Goal: Task Accomplishment & Management: Use online tool/utility

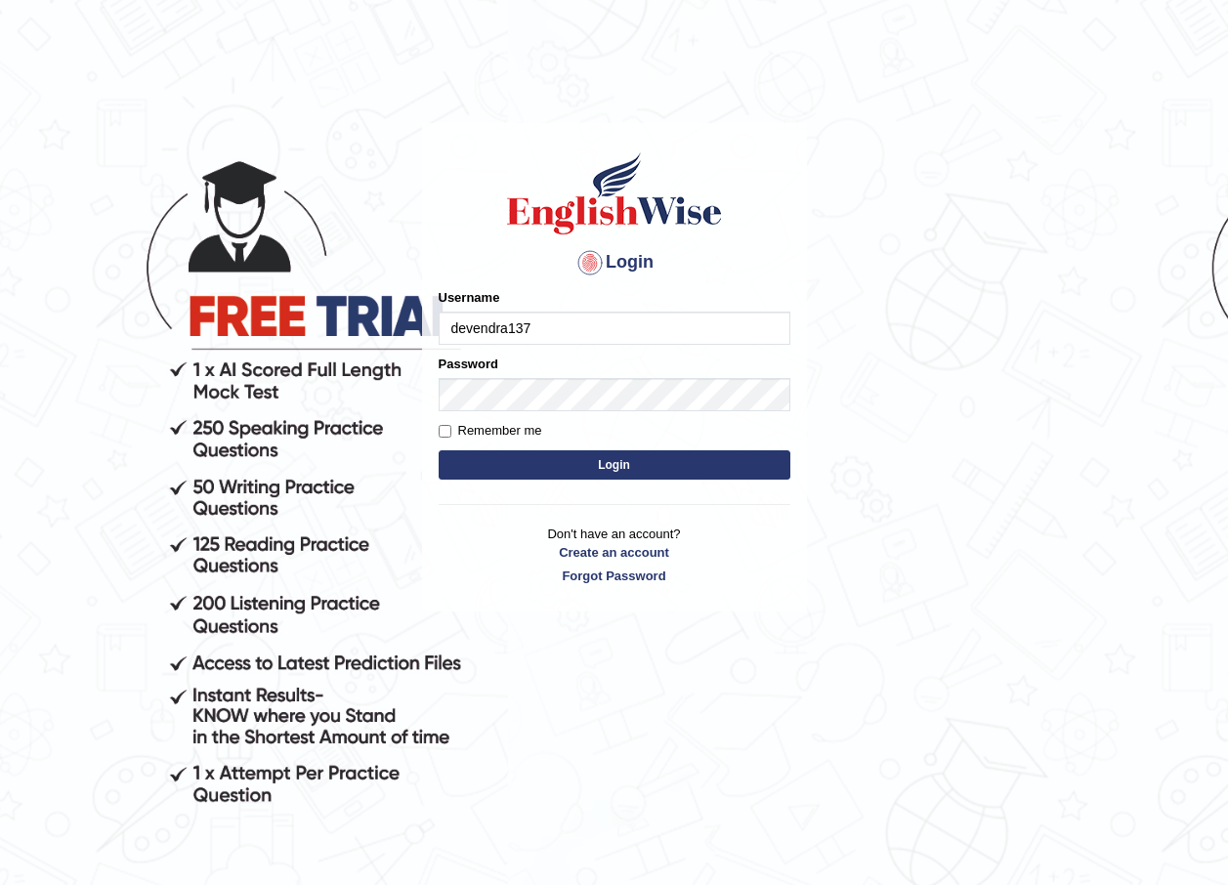
type input "devendra137"
click at [515, 430] on label "Remember me" at bounding box center [491, 431] width 104 height 20
click at [451, 430] on input "Remember me" at bounding box center [445, 431] width 13 height 13
checkbox input "true"
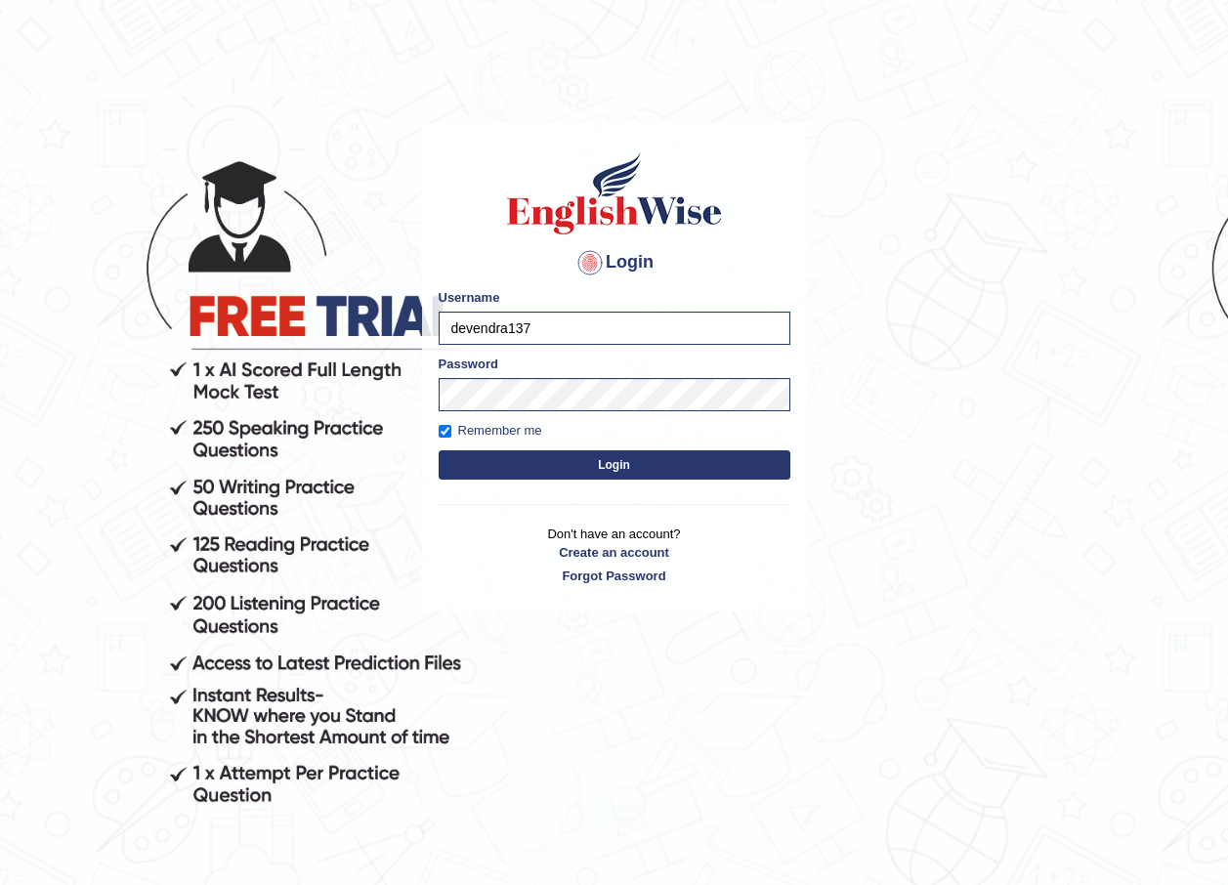
click at [579, 457] on button "Login" at bounding box center [615, 464] width 352 height 29
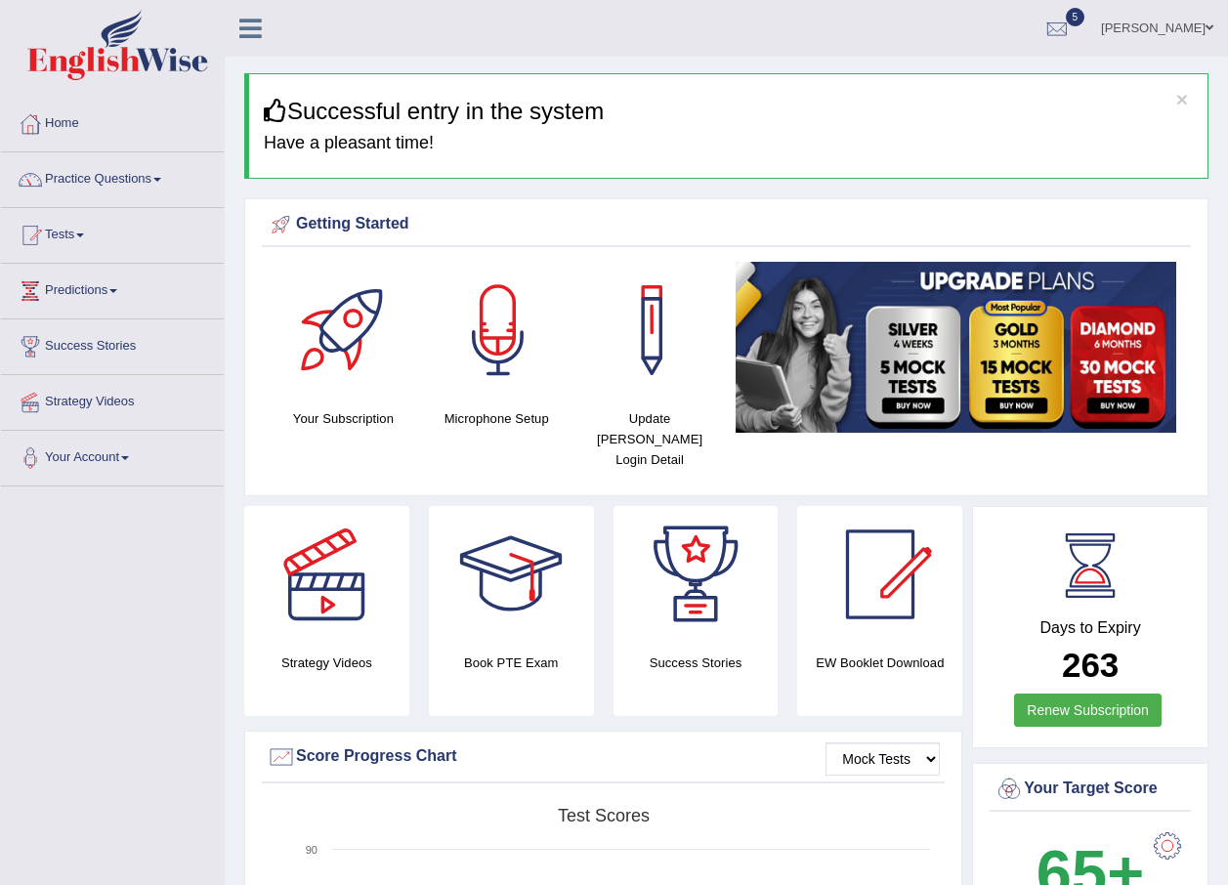
click at [824, 49] on ul "Devendra Dhungana Toggle navigation Username: devendra137 Access Type: Online S…" at bounding box center [877, 28] width 703 height 56
click at [1056, 28] on div at bounding box center [1057, 29] width 29 height 29
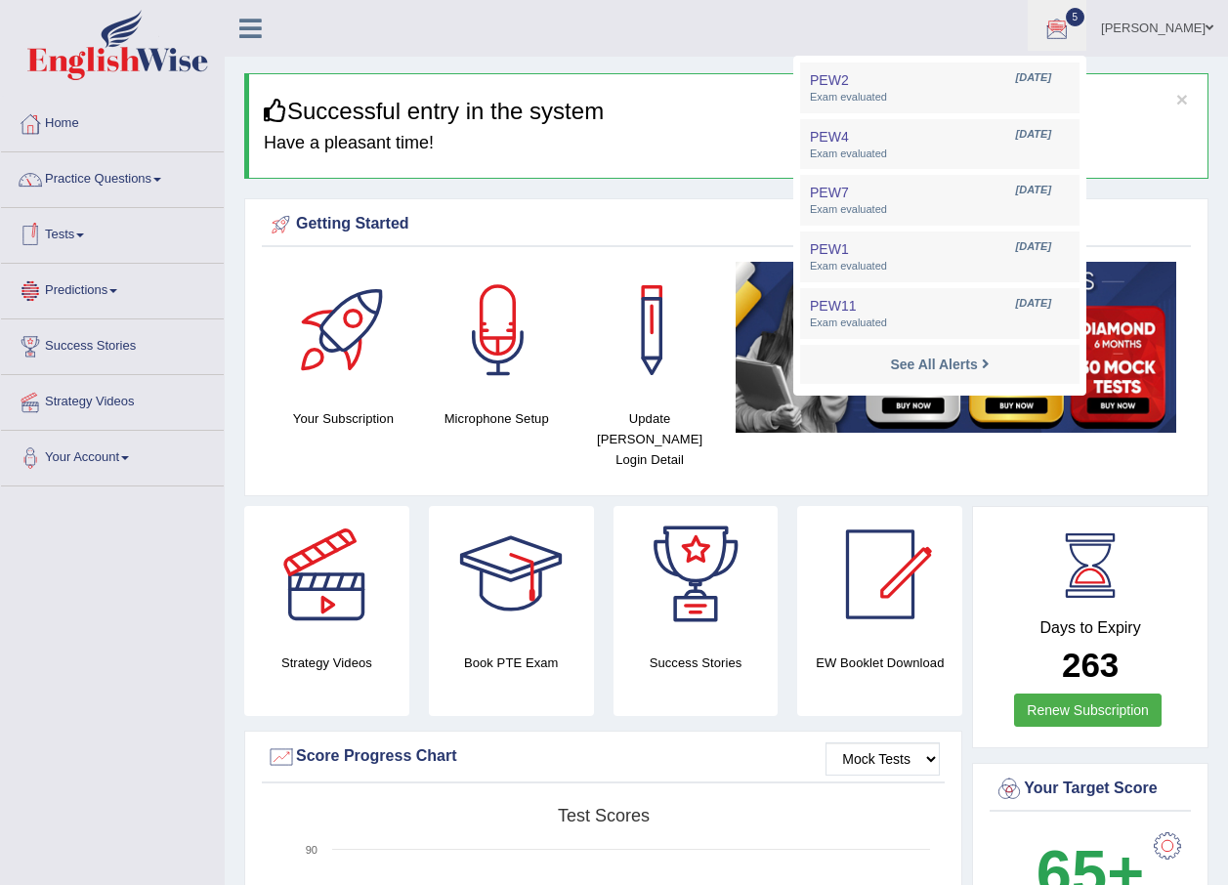
click at [92, 237] on link "Tests" at bounding box center [112, 232] width 223 height 49
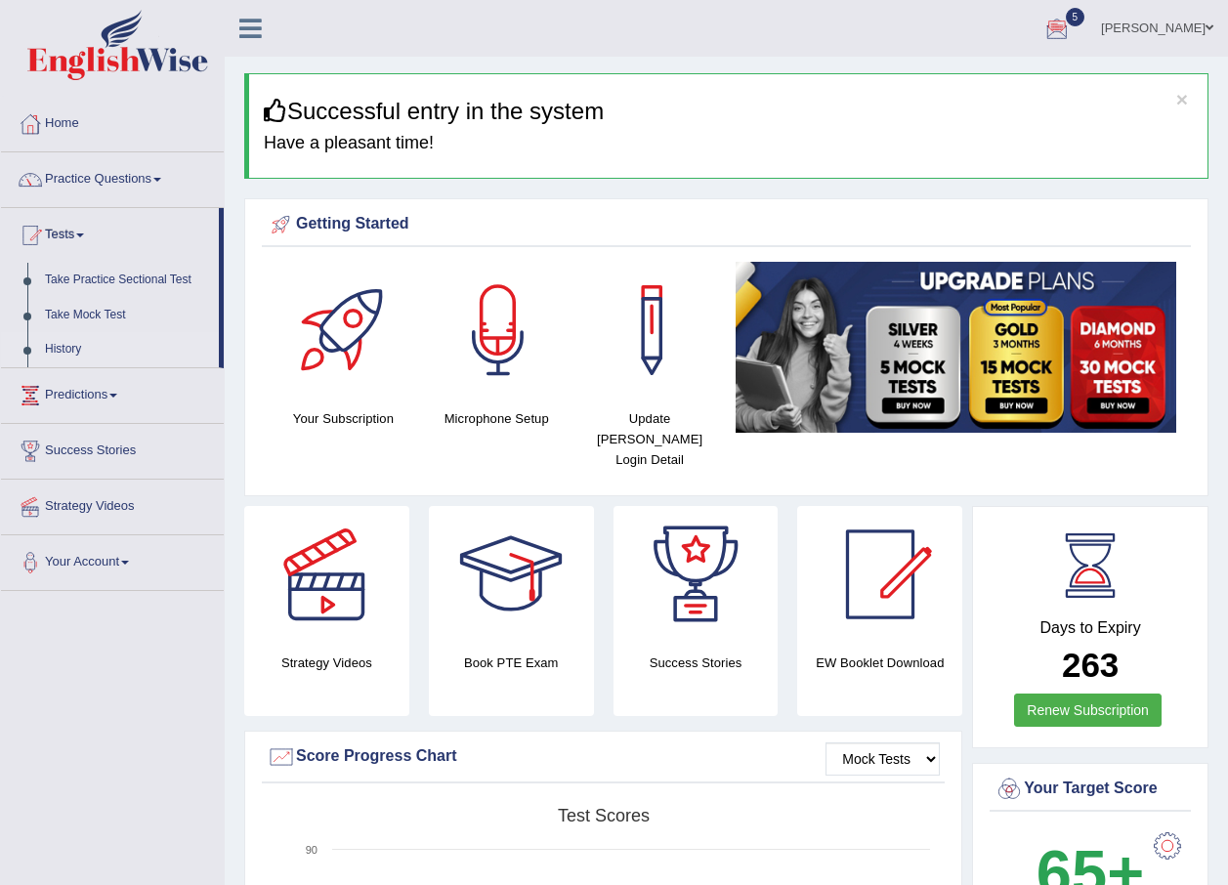
click at [71, 360] on link "History" at bounding box center [127, 349] width 183 height 35
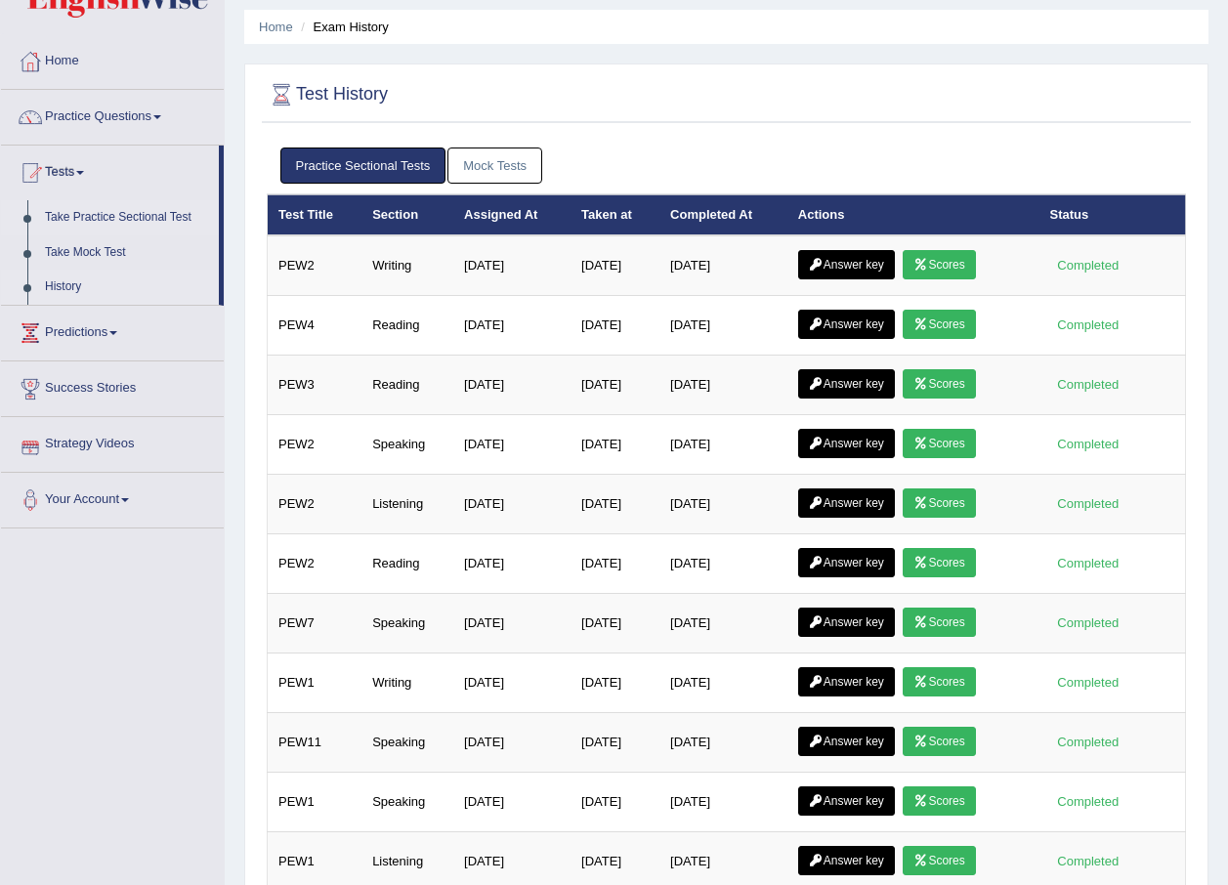
scroll to position [98, 0]
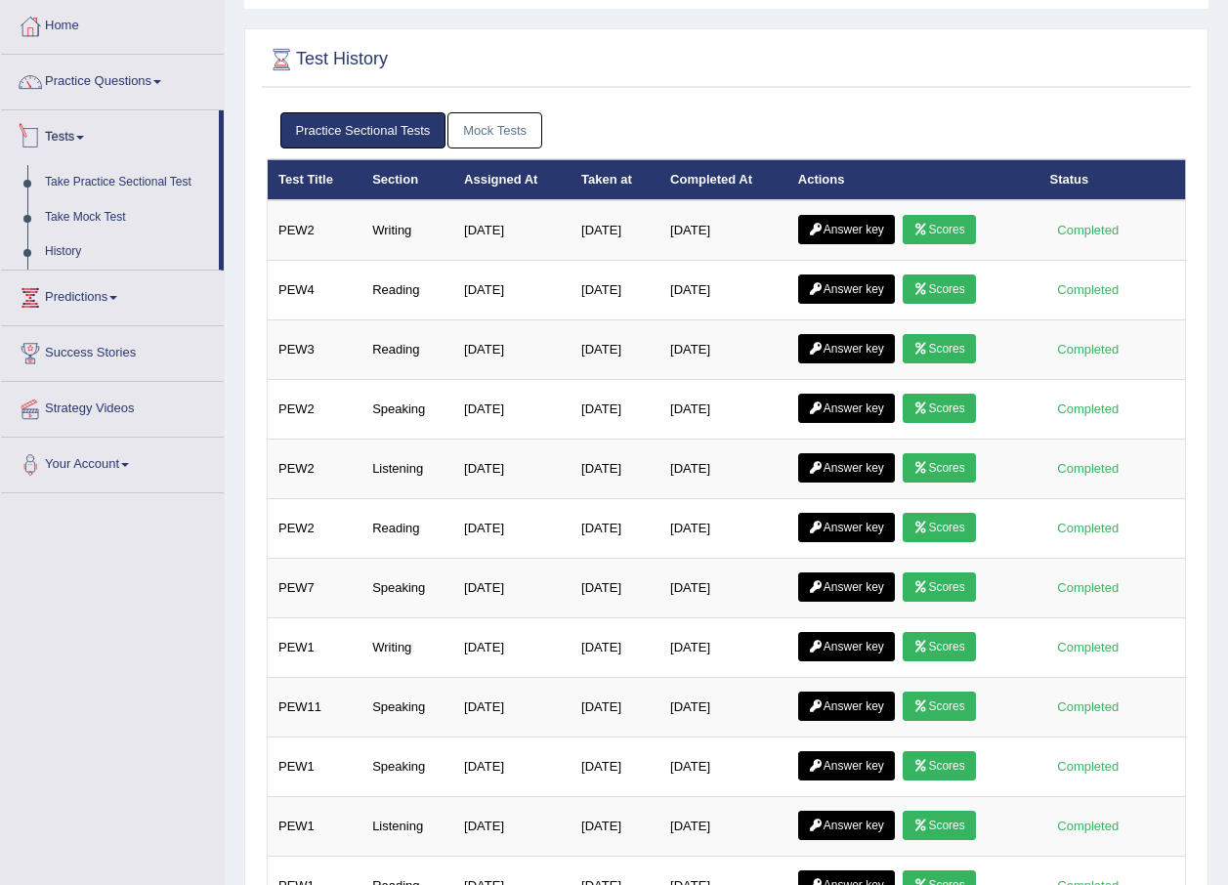
click at [84, 138] on span at bounding box center [80, 138] width 8 height 4
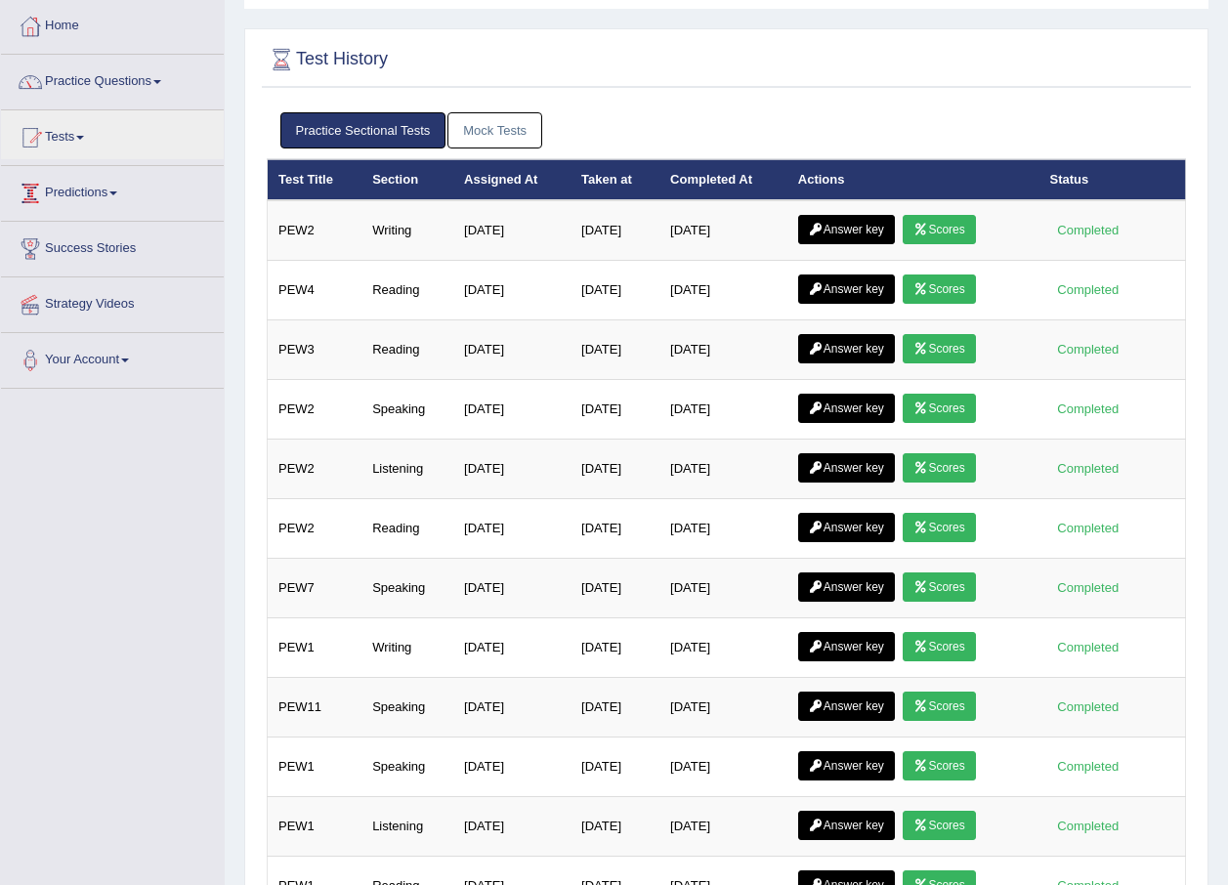
click at [123, 198] on link "Predictions" at bounding box center [112, 190] width 223 height 49
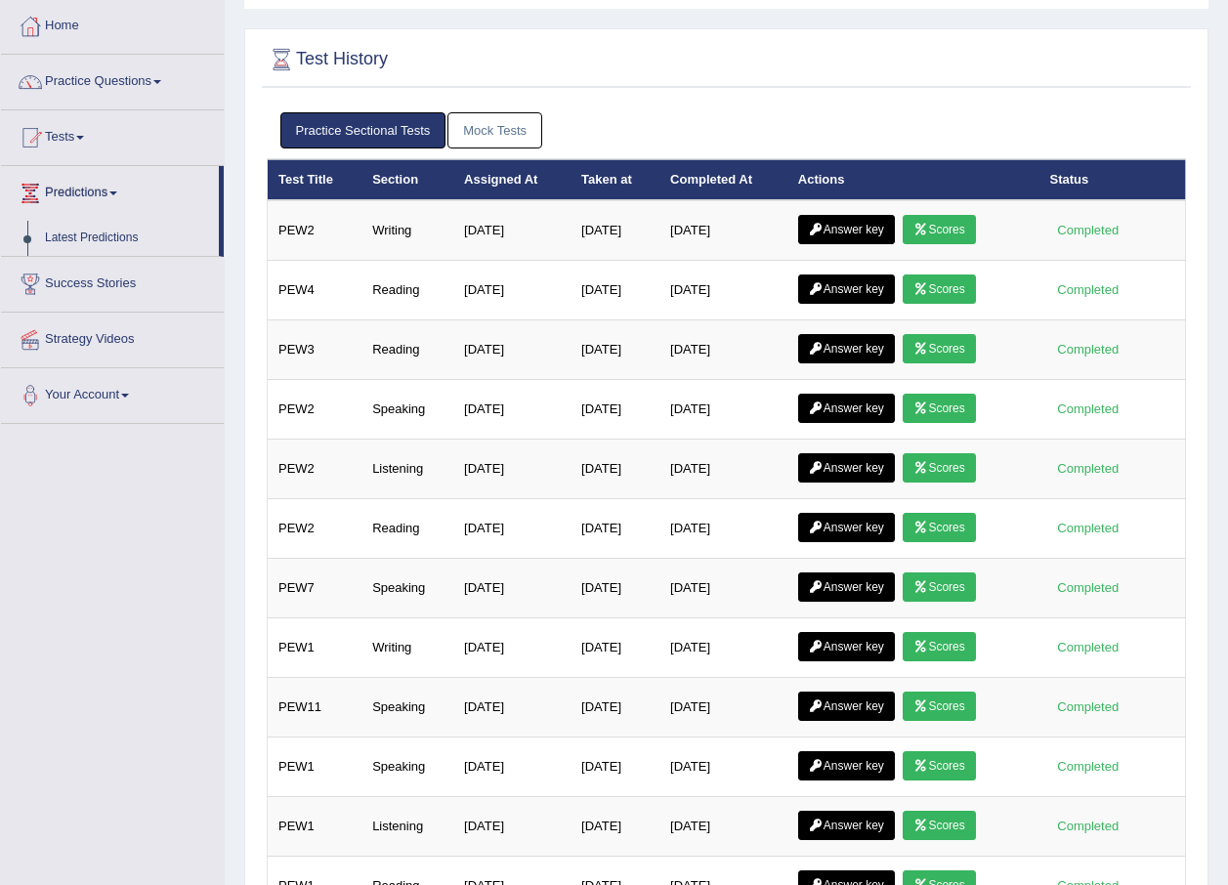
click at [123, 198] on link "Predictions" at bounding box center [110, 190] width 218 height 49
click at [92, 154] on link "Tests" at bounding box center [112, 134] width 223 height 49
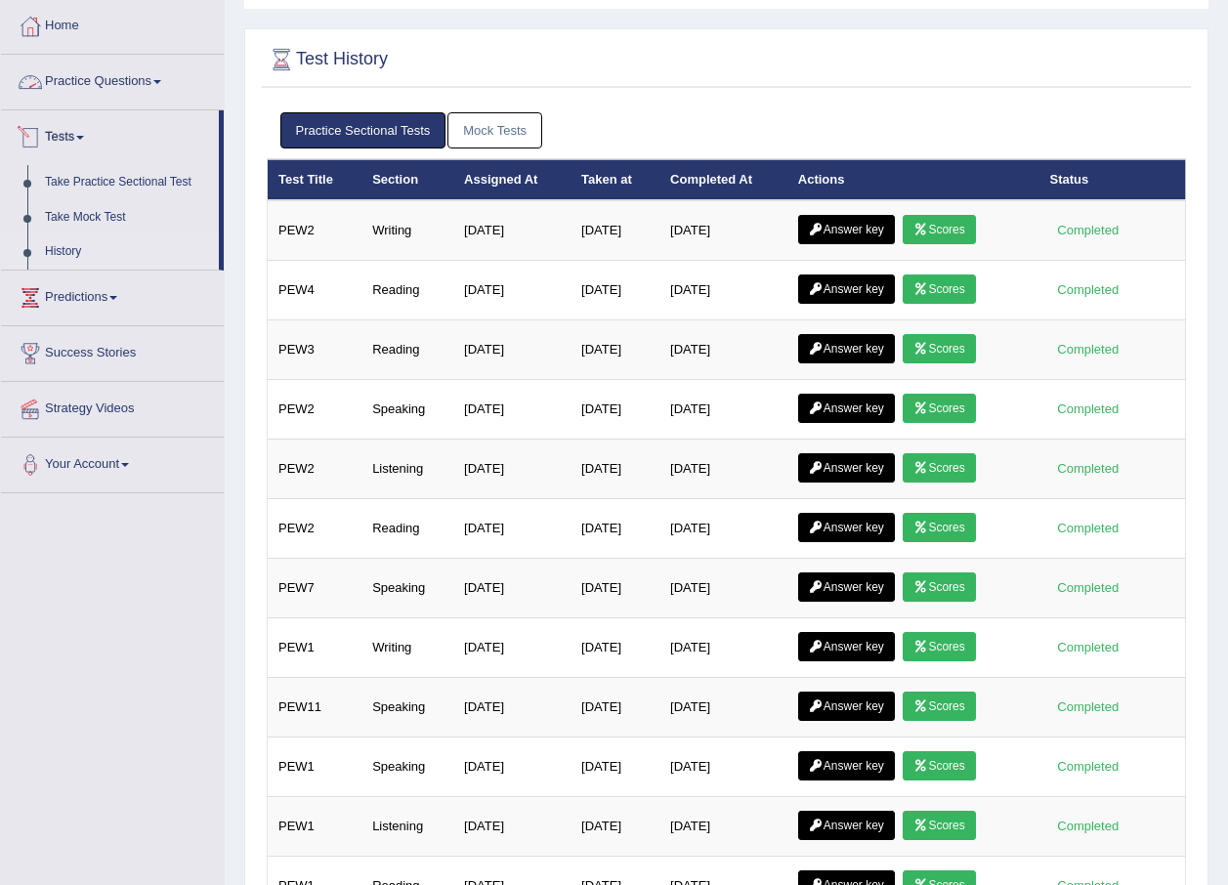
click at [129, 90] on link "Practice Questions" at bounding box center [112, 79] width 223 height 49
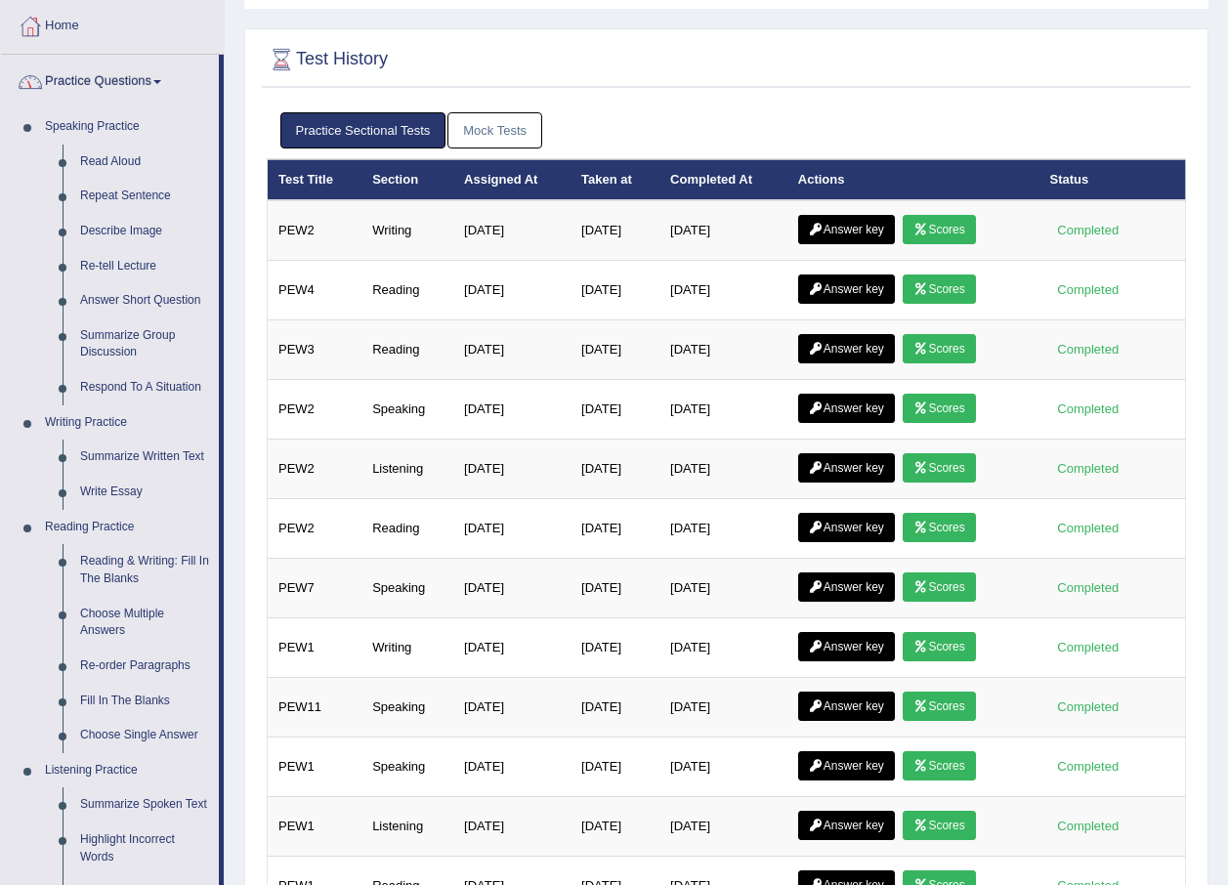
click at [129, 90] on link "Practice Questions" at bounding box center [110, 79] width 218 height 49
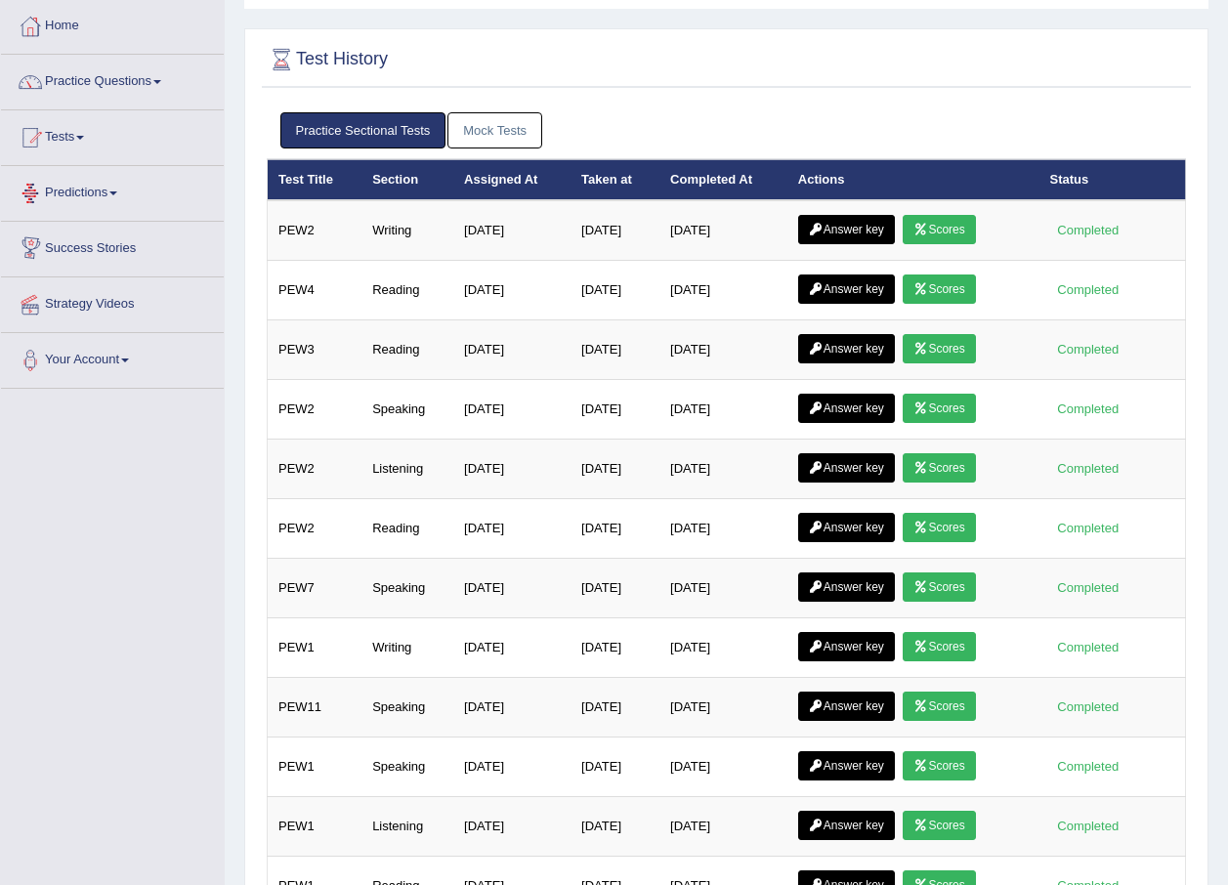
click at [99, 192] on link "Predictions" at bounding box center [112, 190] width 223 height 49
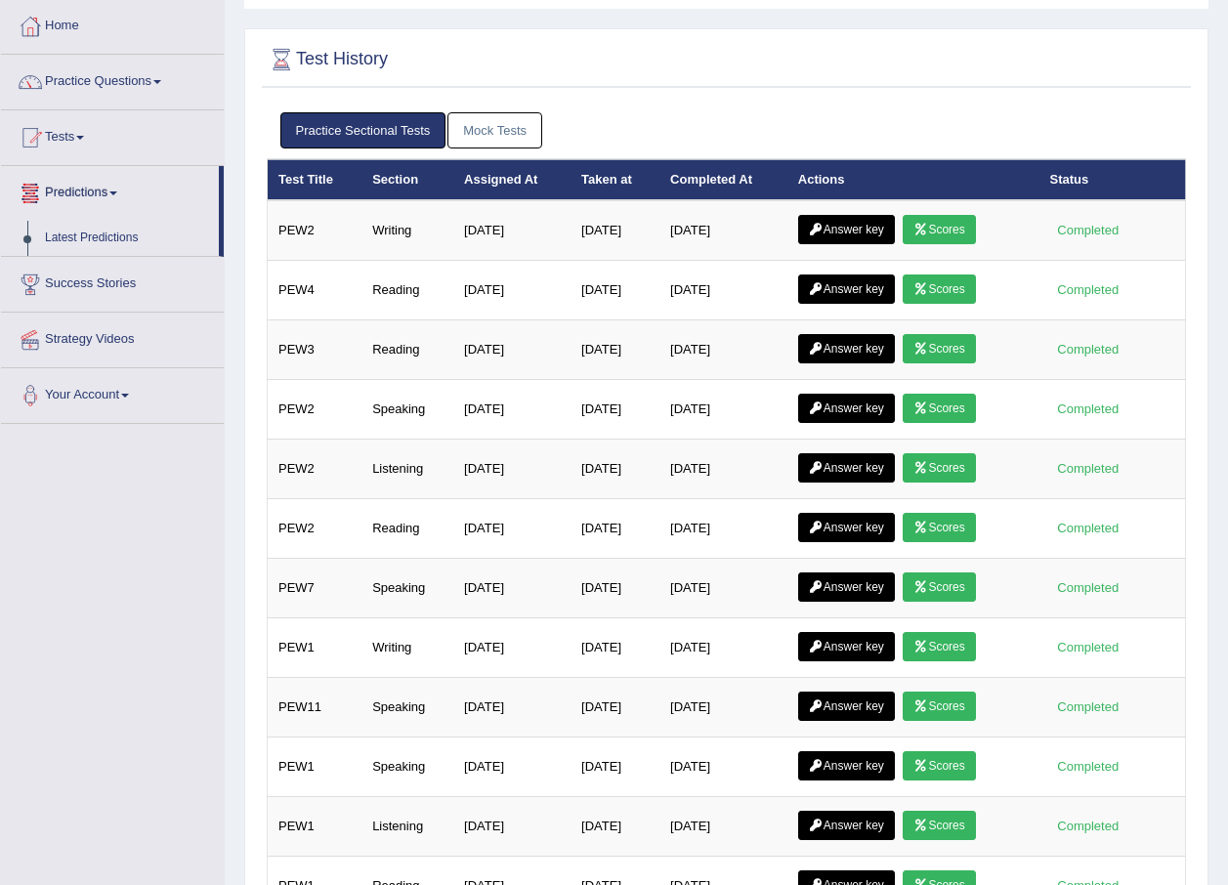
click at [99, 192] on link "Predictions" at bounding box center [110, 190] width 218 height 49
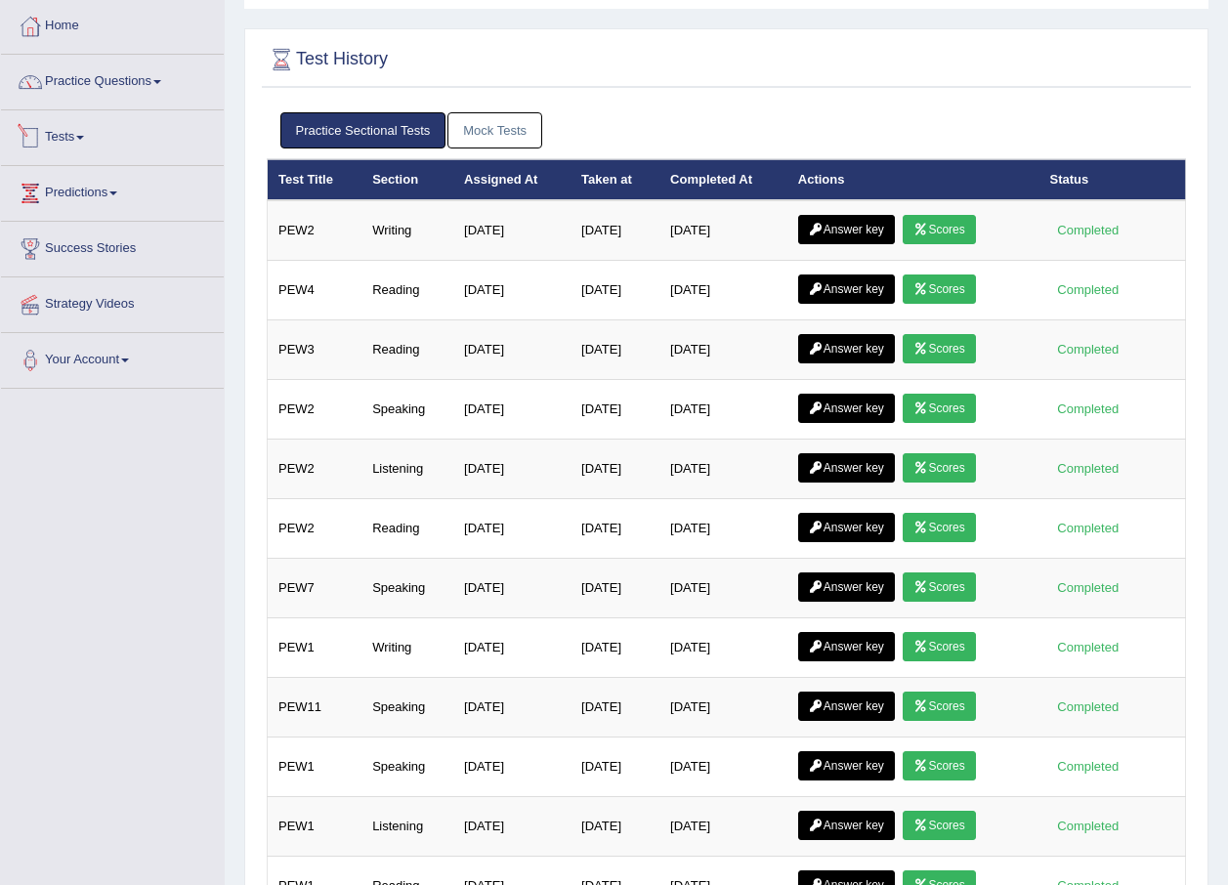
click at [85, 141] on link "Tests" at bounding box center [112, 134] width 223 height 49
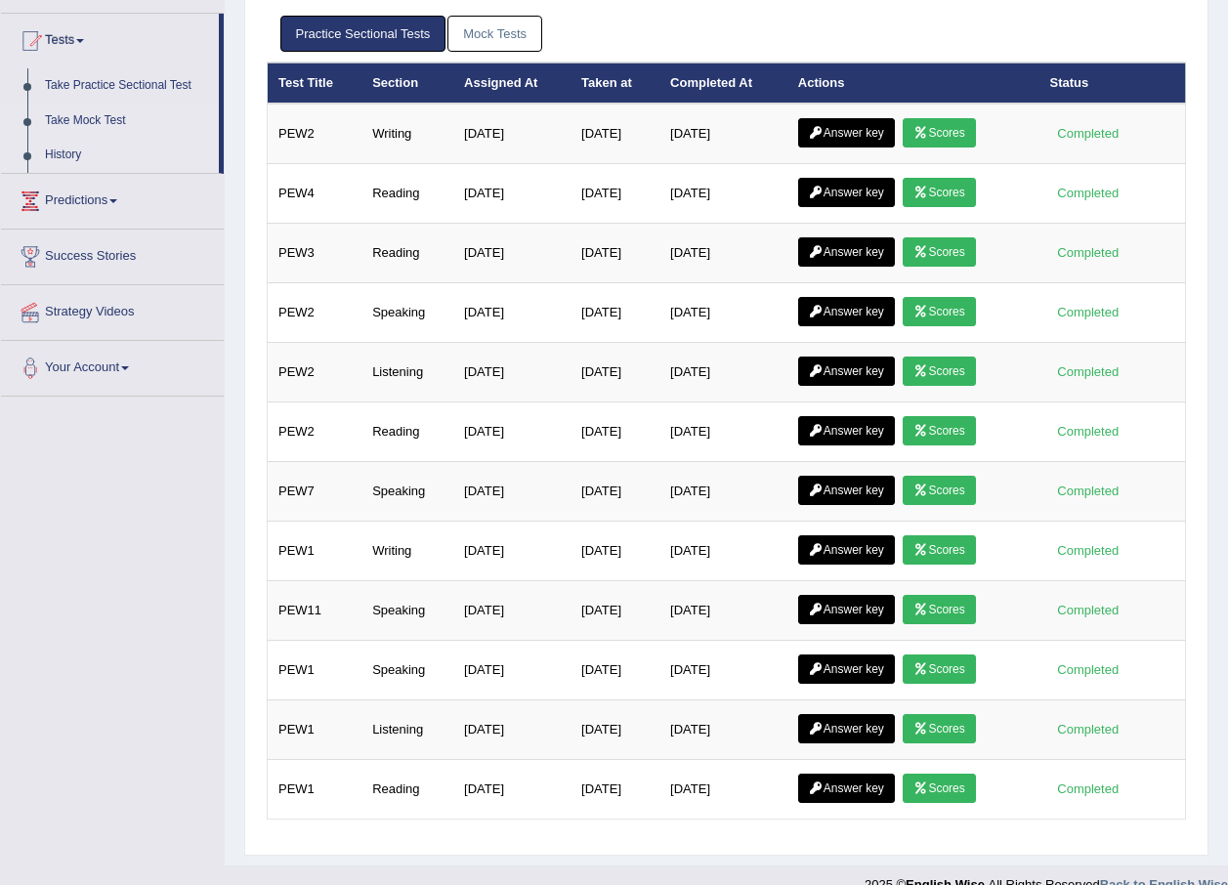
scroll to position [195, 0]
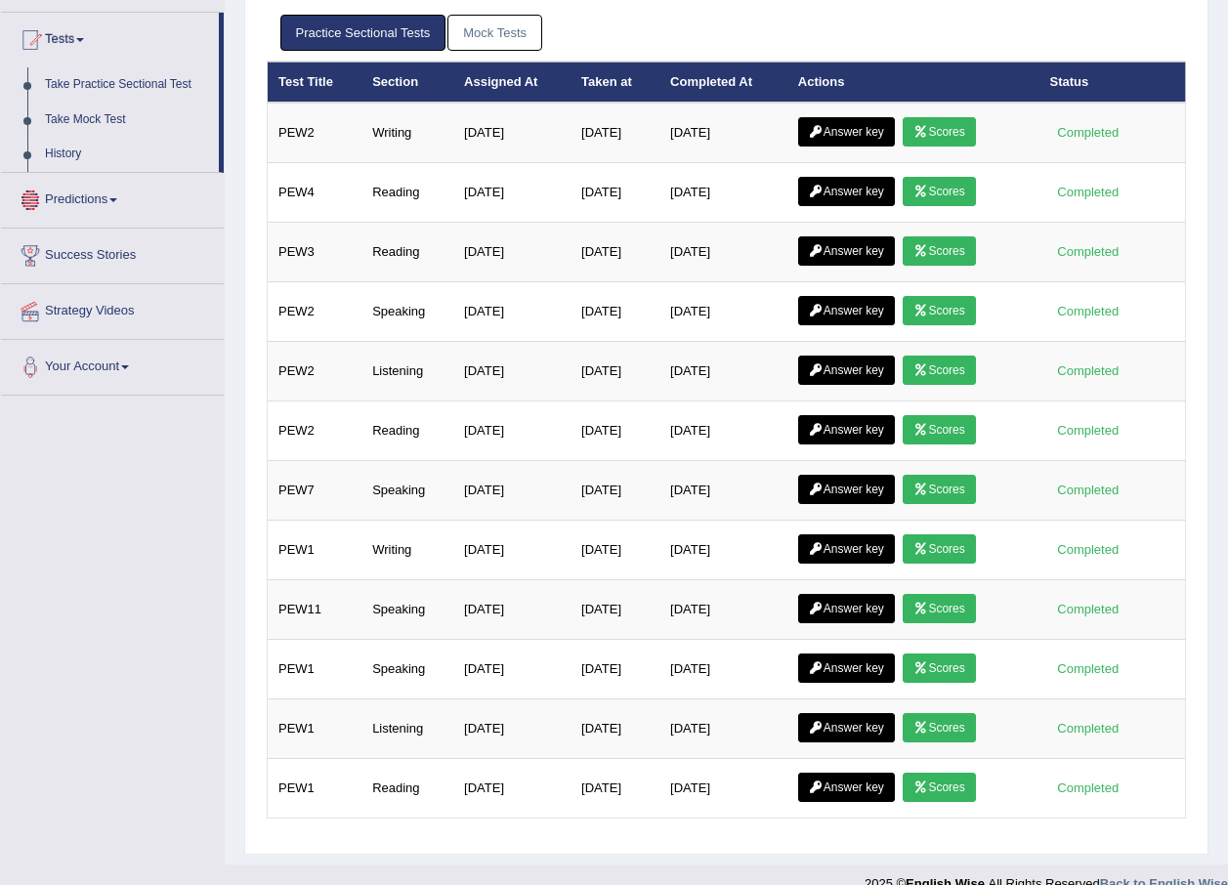
click at [41, 148] on link "History" at bounding box center [127, 154] width 183 height 35
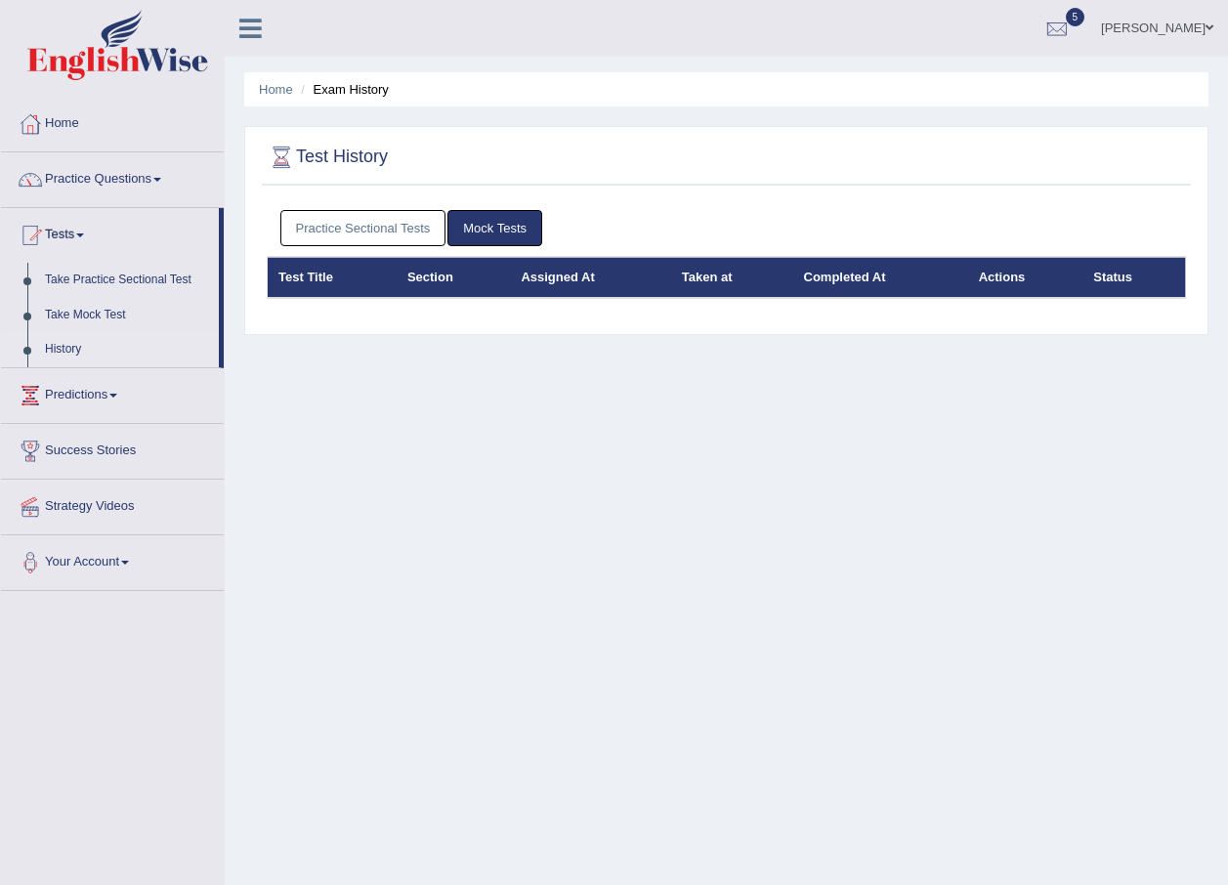
click at [495, 233] on link "Mock Tests" at bounding box center [495, 228] width 95 height 36
click at [413, 239] on link "Practice Sectional Tests" at bounding box center [363, 228] width 166 height 36
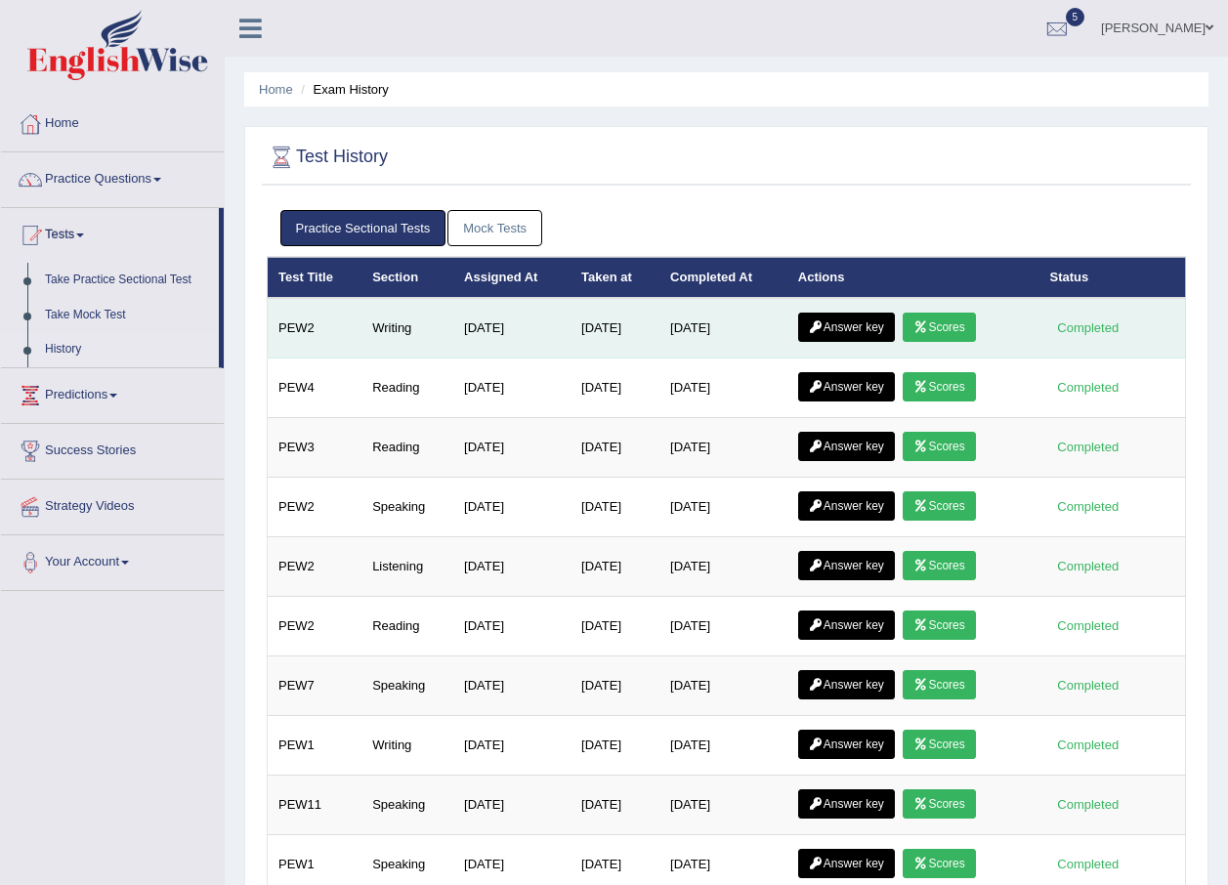
click at [885, 329] on link "Answer key" at bounding box center [846, 327] width 97 height 29
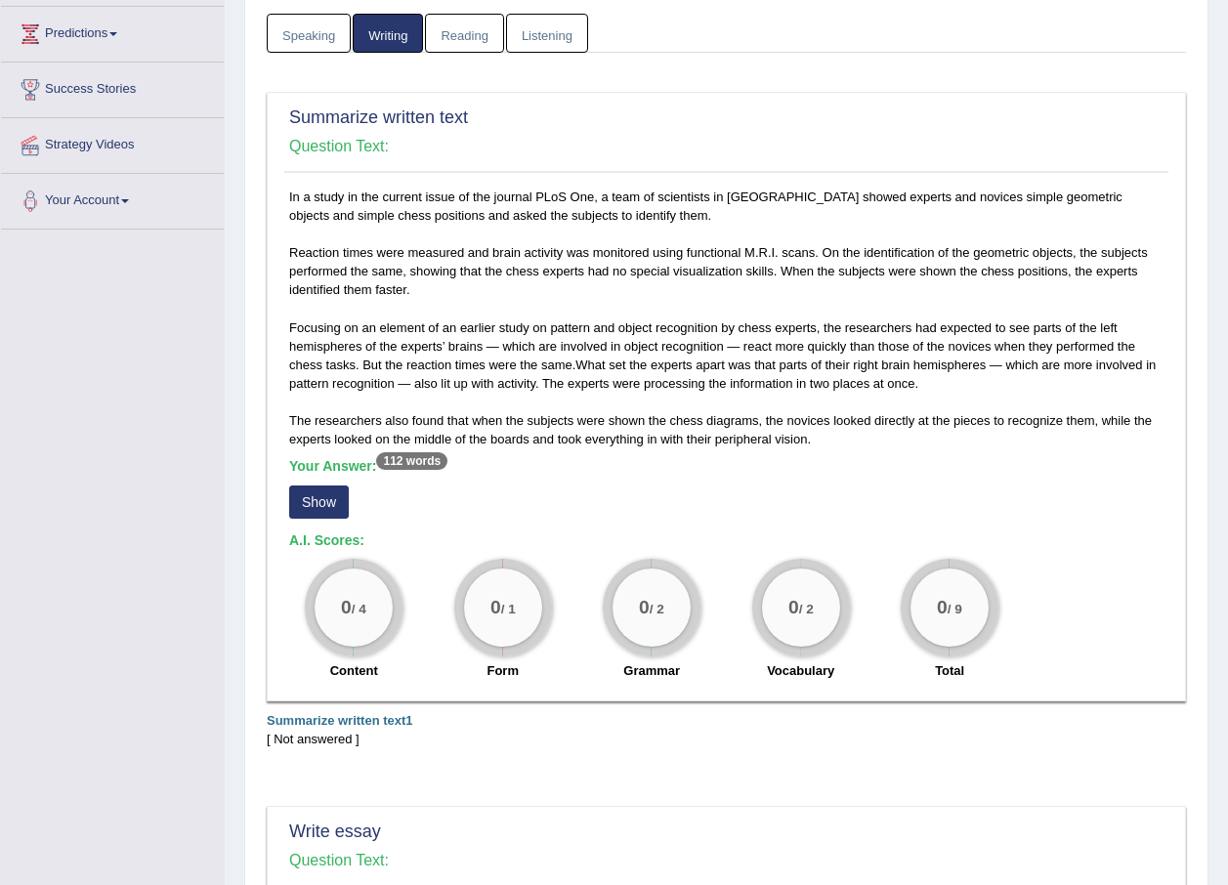
scroll to position [96, 0]
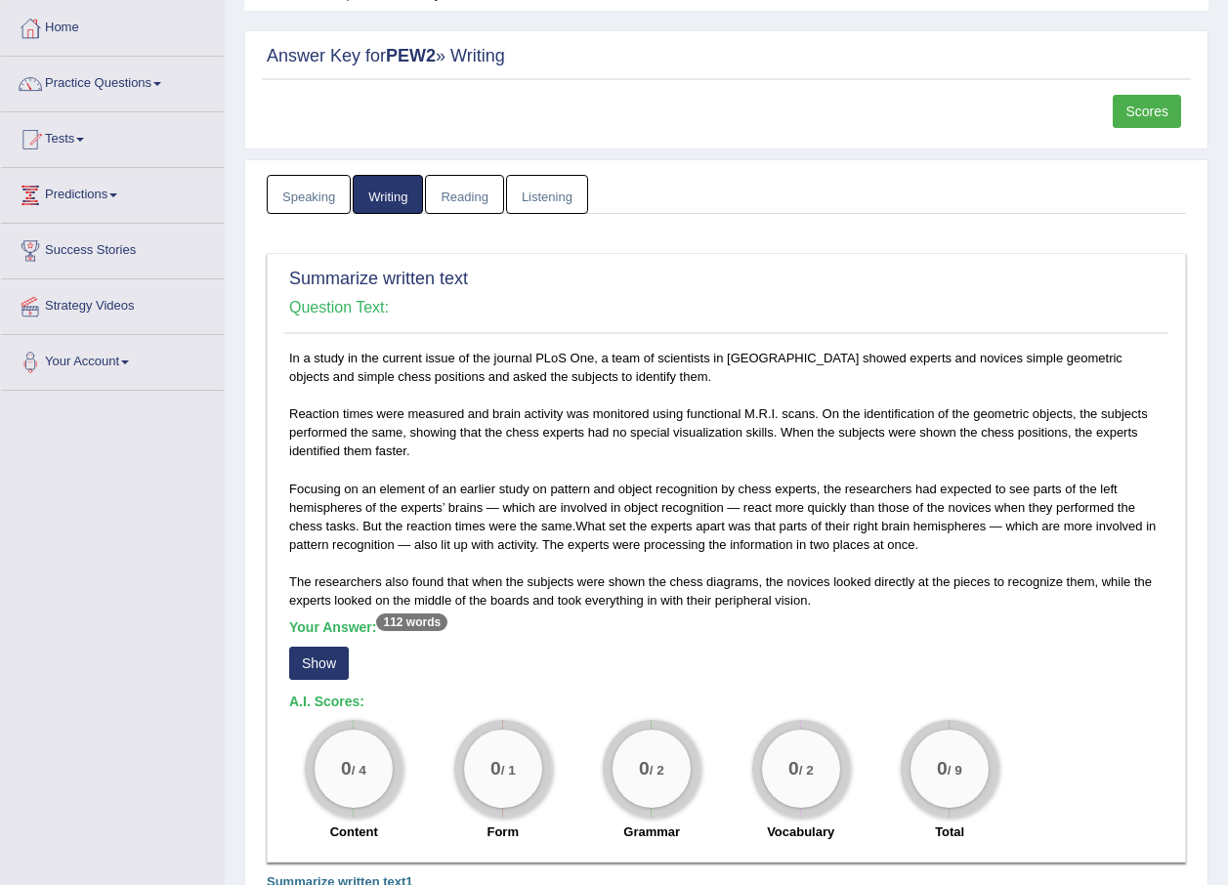
click at [301, 203] on link "Speaking" at bounding box center [309, 195] width 84 height 40
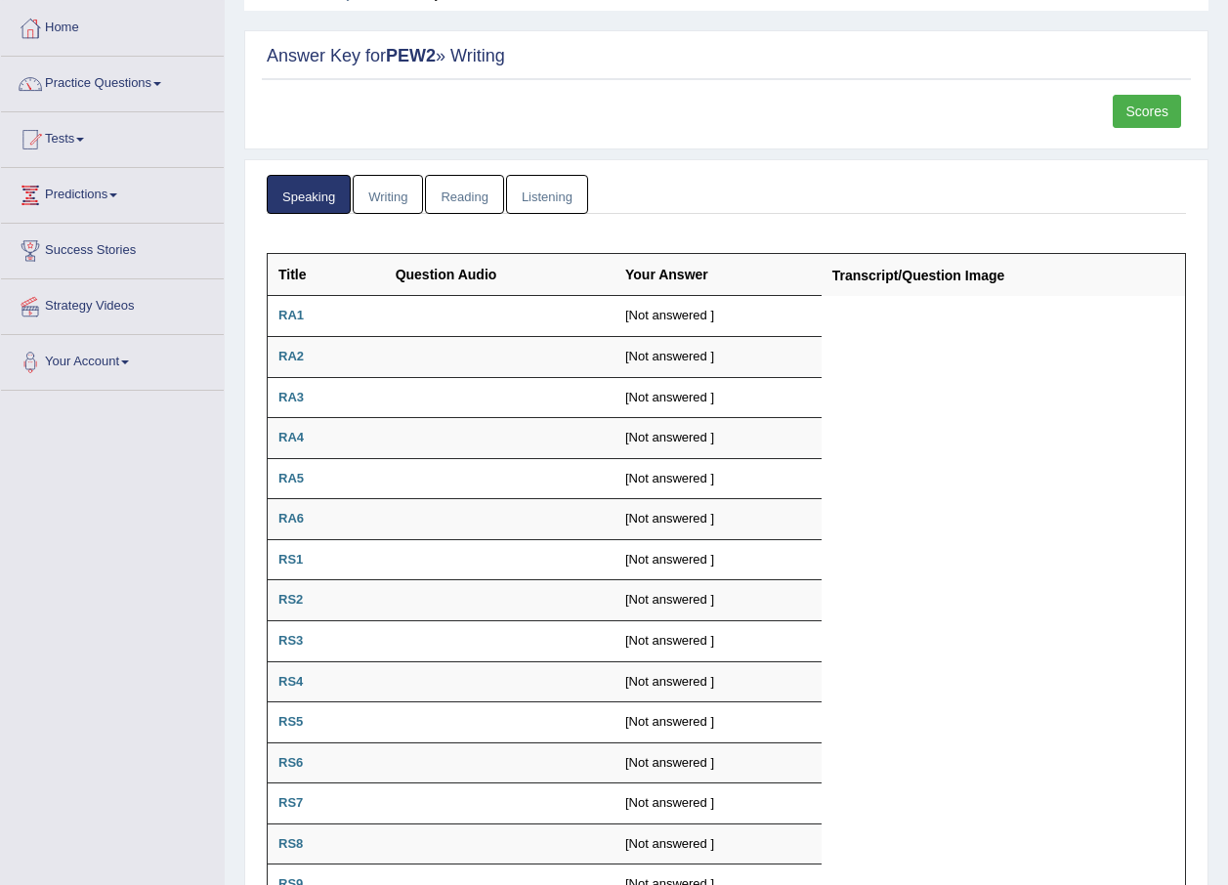
click at [390, 192] on link "Writing" at bounding box center [388, 195] width 70 height 40
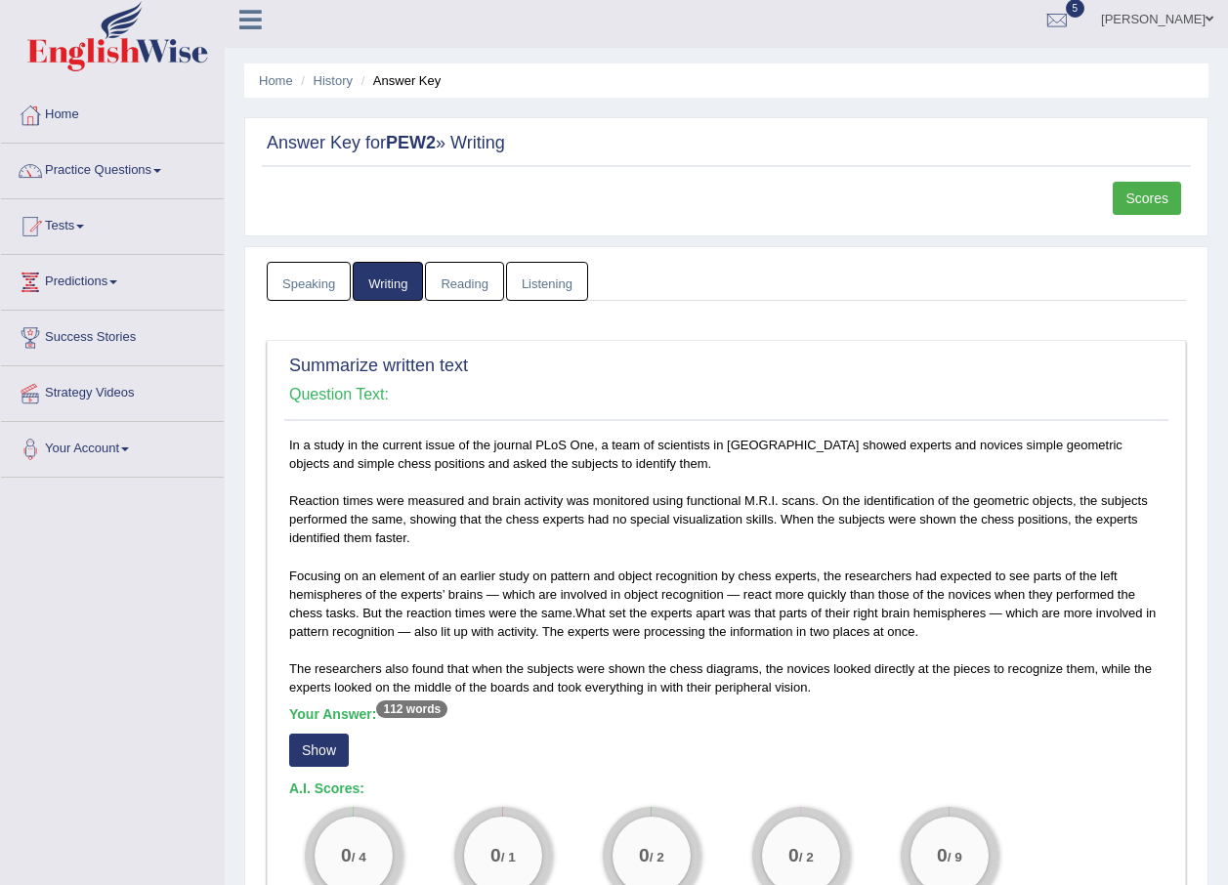
scroll to position [0, 0]
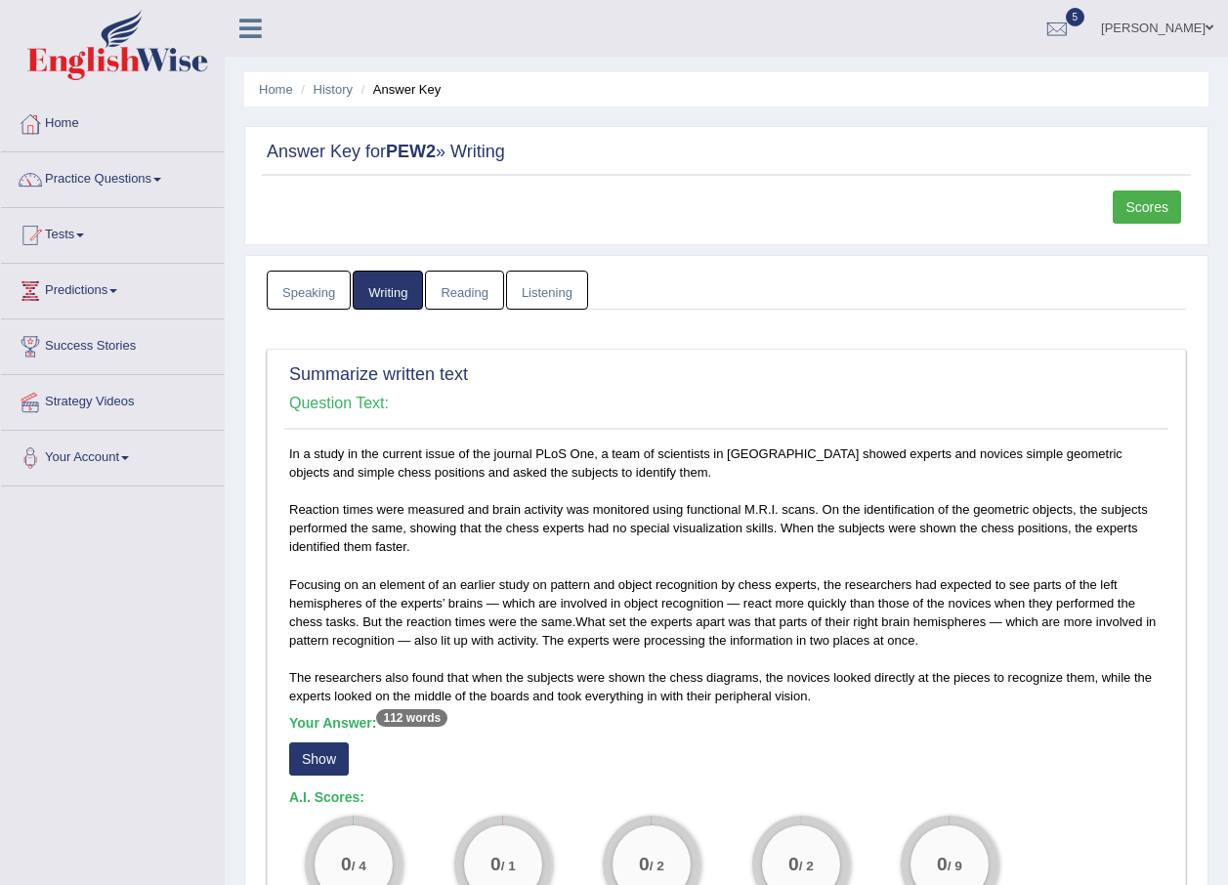
click at [472, 306] on link "Reading" at bounding box center [464, 291] width 78 height 40
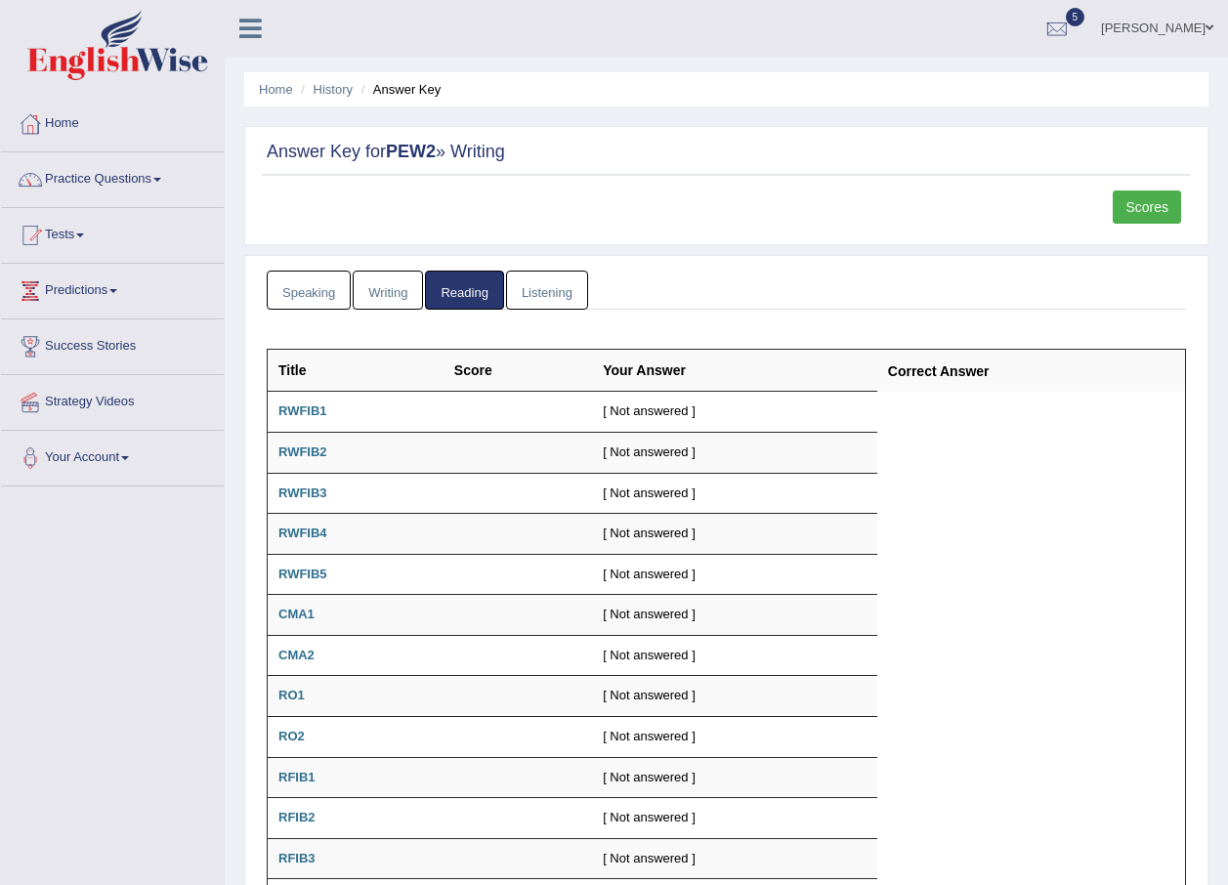
click at [564, 292] on link "Listening" at bounding box center [547, 291] width 82 height 40
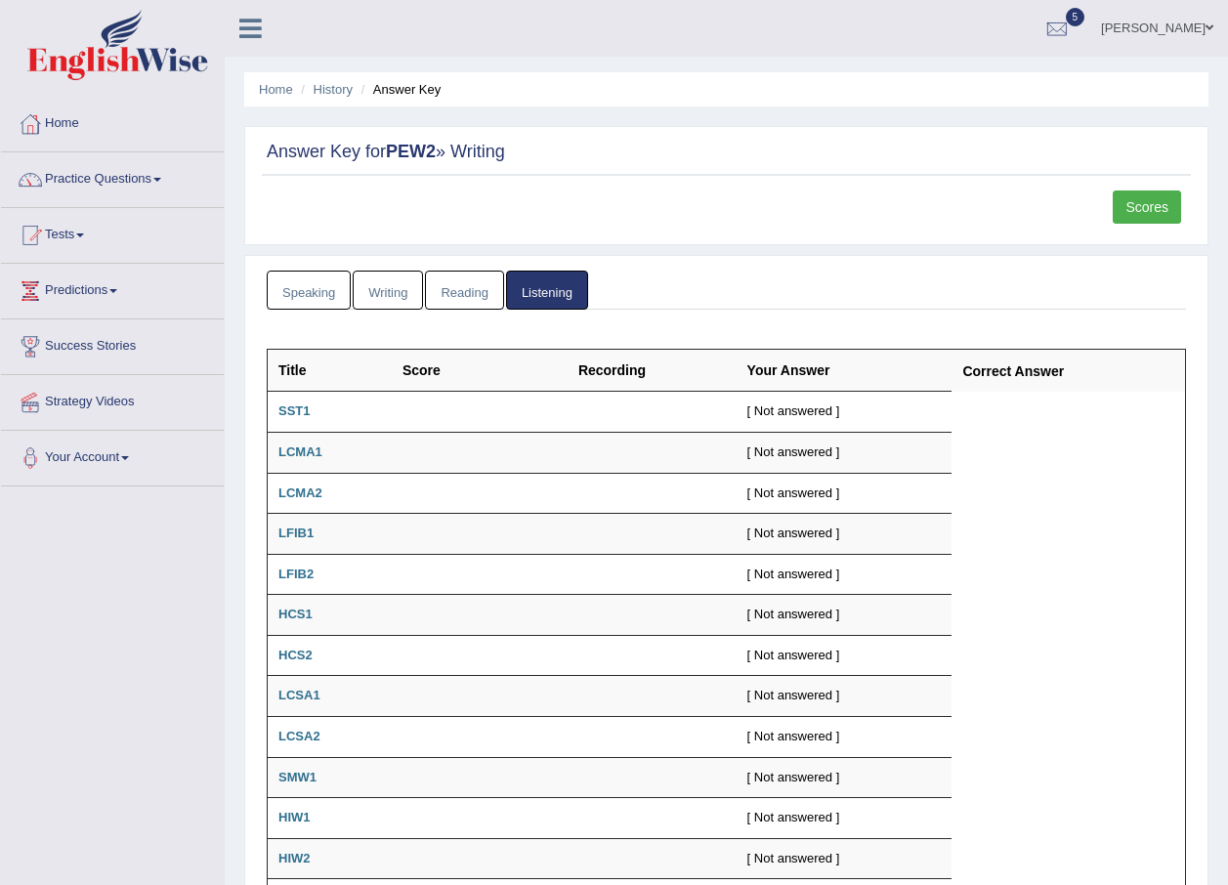
click at [404, 302] on link "Writing" at bounding box center [388, 291] width 70 height 40
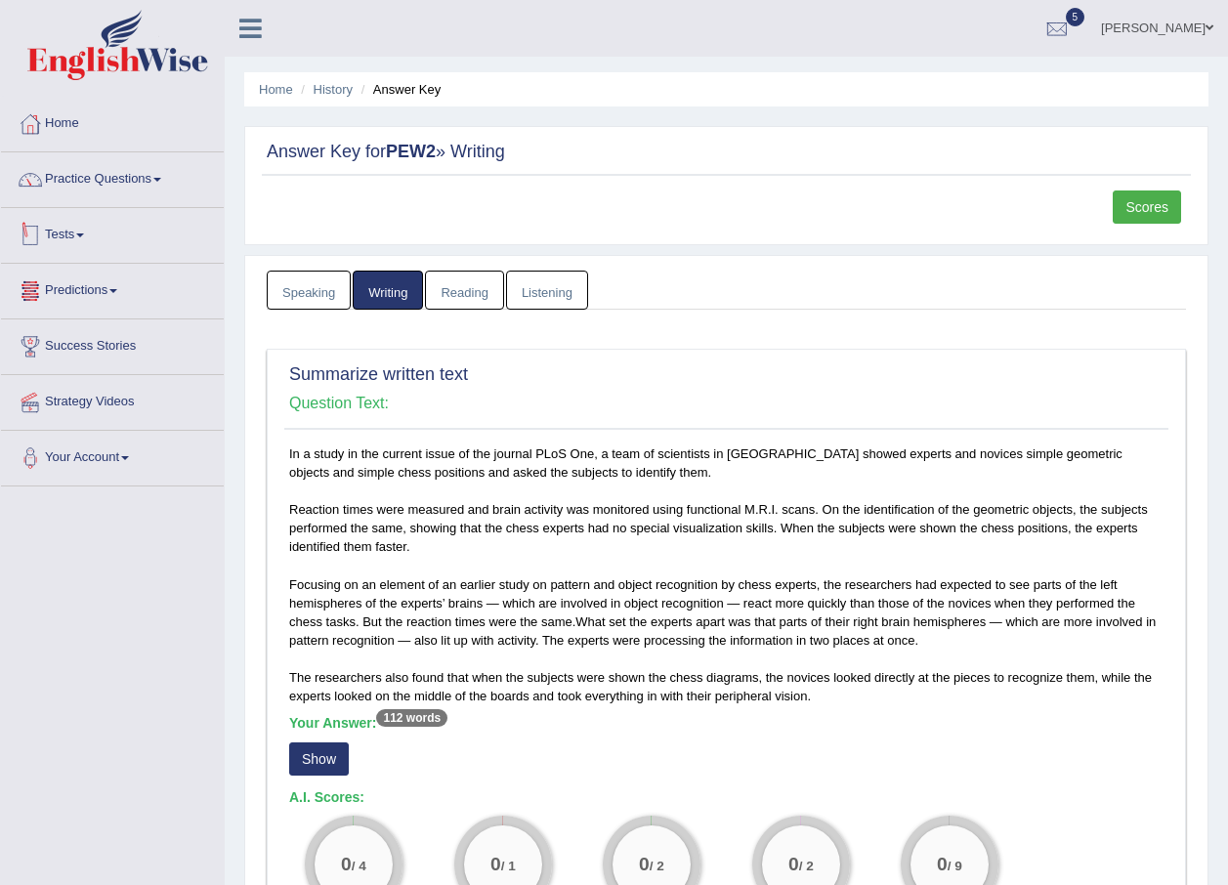
click at [67, 234] on link "Tests" at bounding box center [112, 232] width 223 height 49
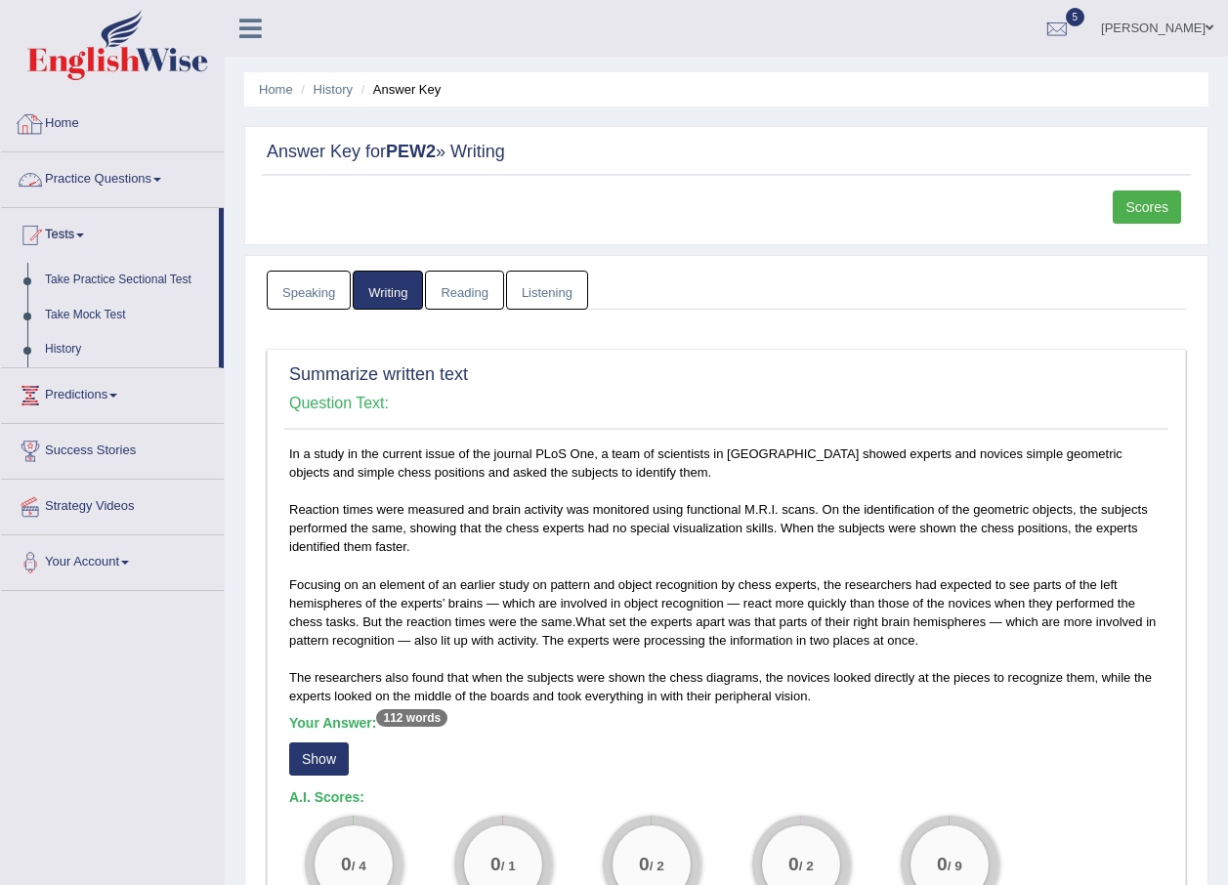
click at [88, 192] on link "Practice Questions" at bounding box center [112, 176] width 223 height 49
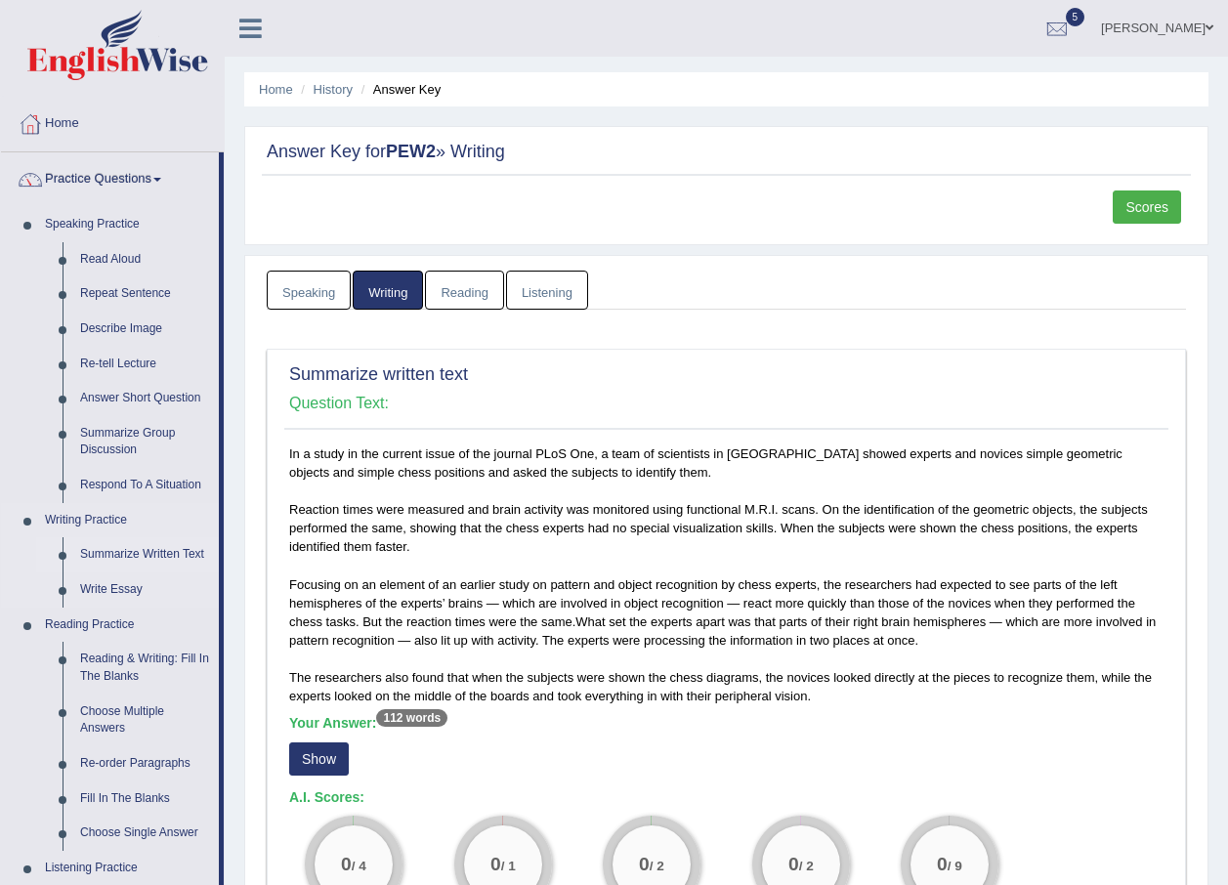
click at [133, 545] on link "Summarize Written Text" at bounding box center [145, 554] width 148 height 35
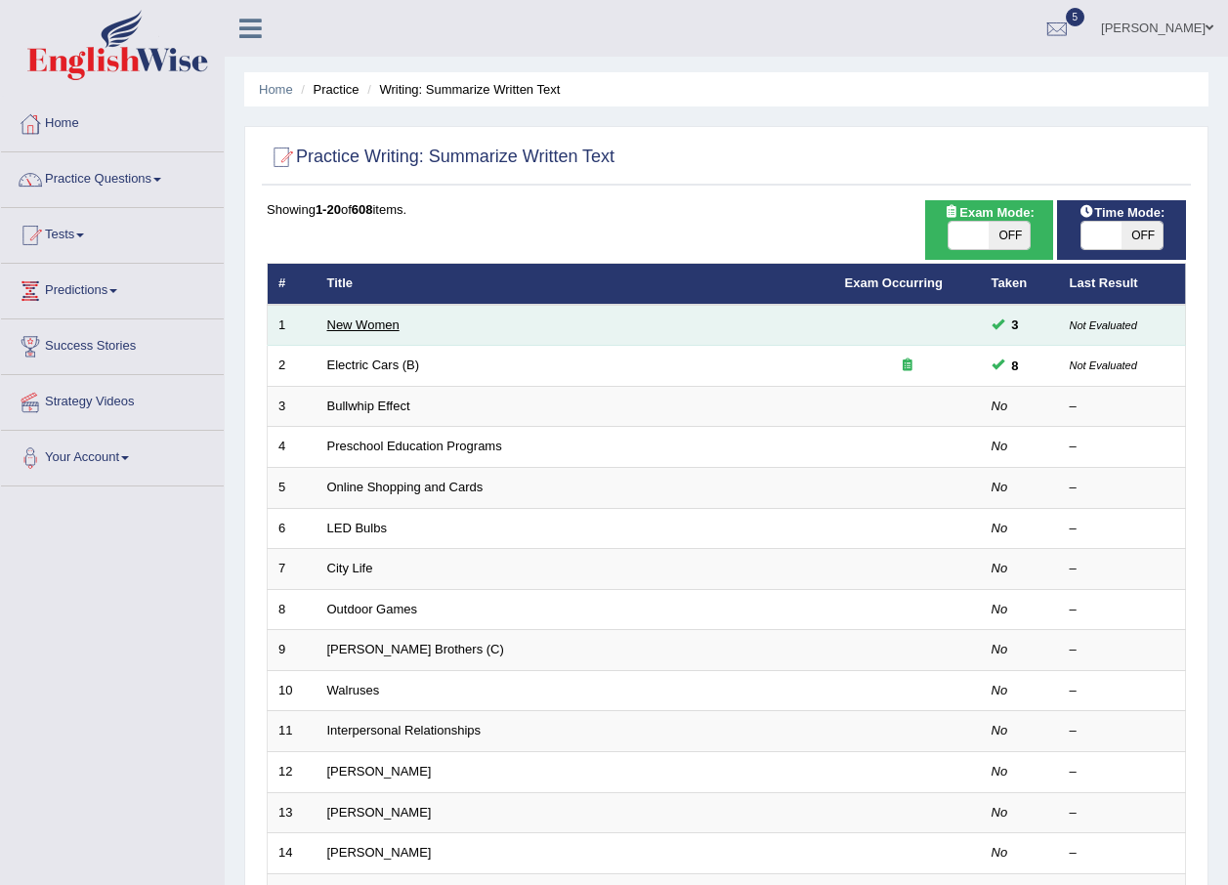
click at [352, 326] on link "New Women" at bounding box center [363, 325] width 72 height 15
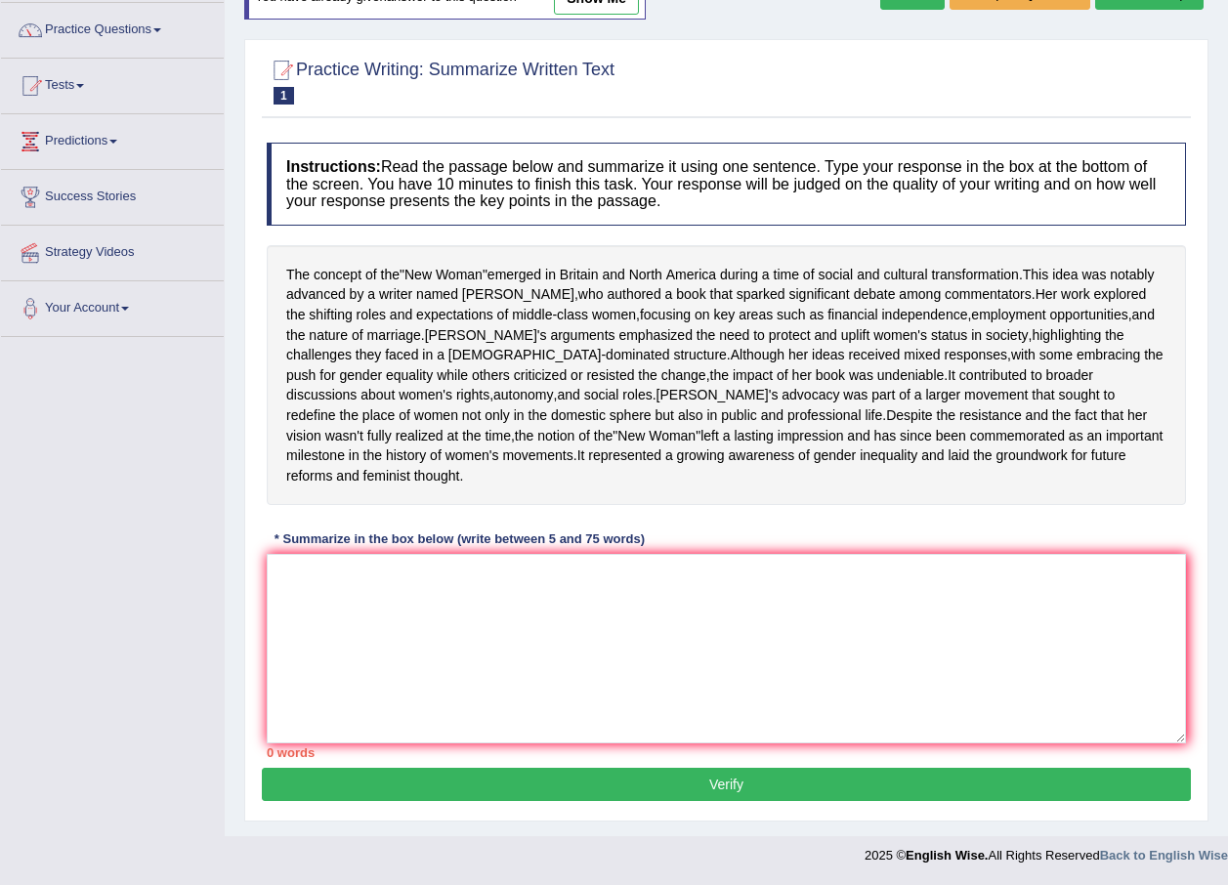
scroll to position [190, 0]
click at [550, 648] on textarea at bounding box center [726, 649] width 919 height 190
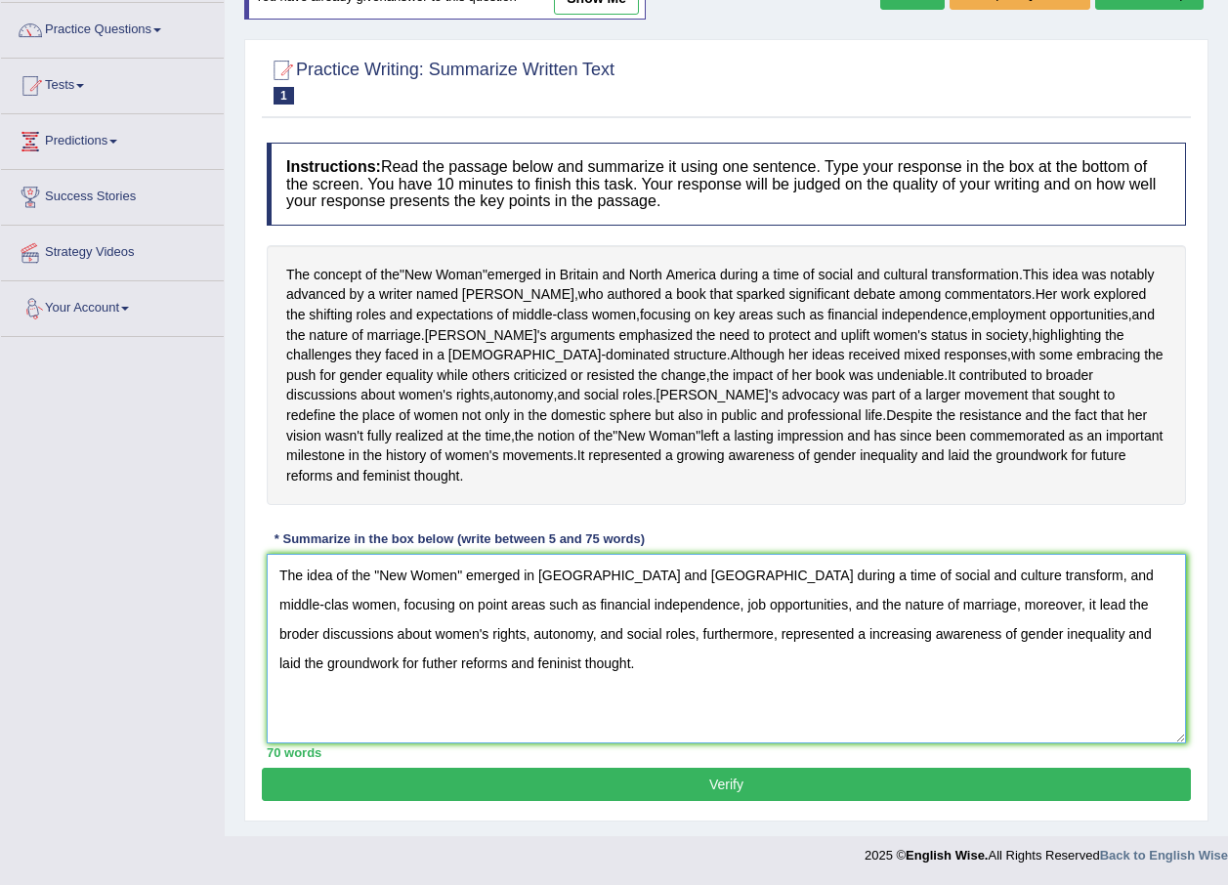
type textarea "The idea of the "New Women" emerged in Britain and North America during a time …"
click at [828, 779] on button "Verify" at bounding box center [726, 784] width 929 height 33
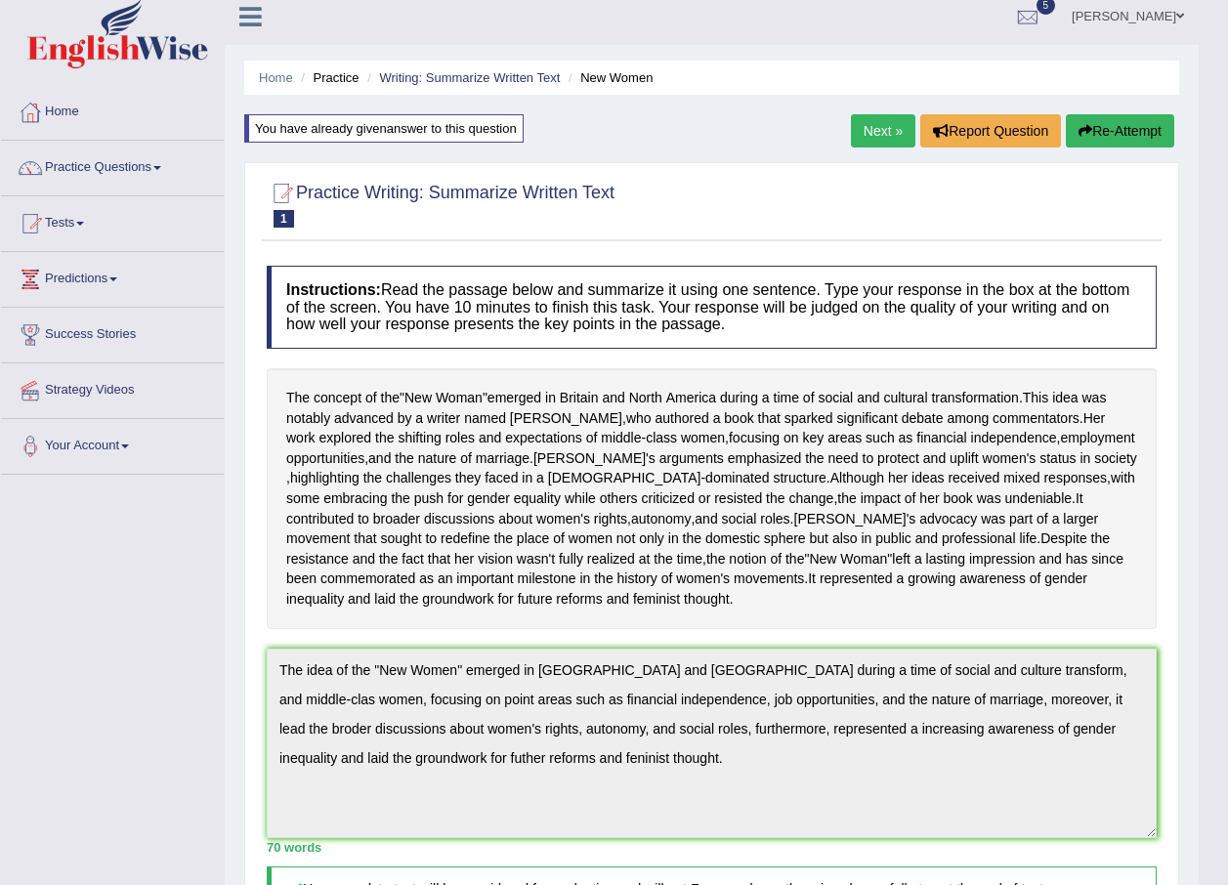
scroll to position [0, 0]
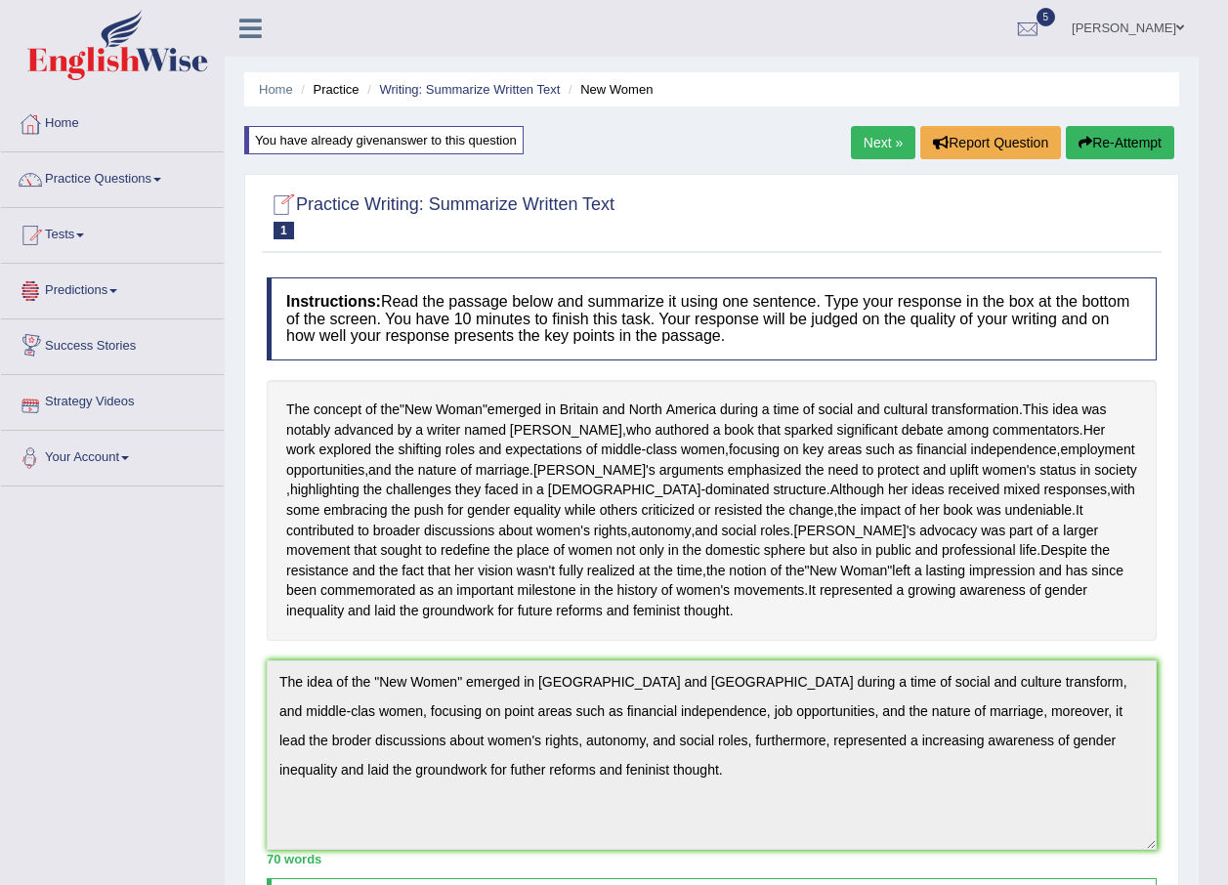
click at [1090, 153] on button "Re-Attempt" at bounding box center [1120, 142] width 108 height 33
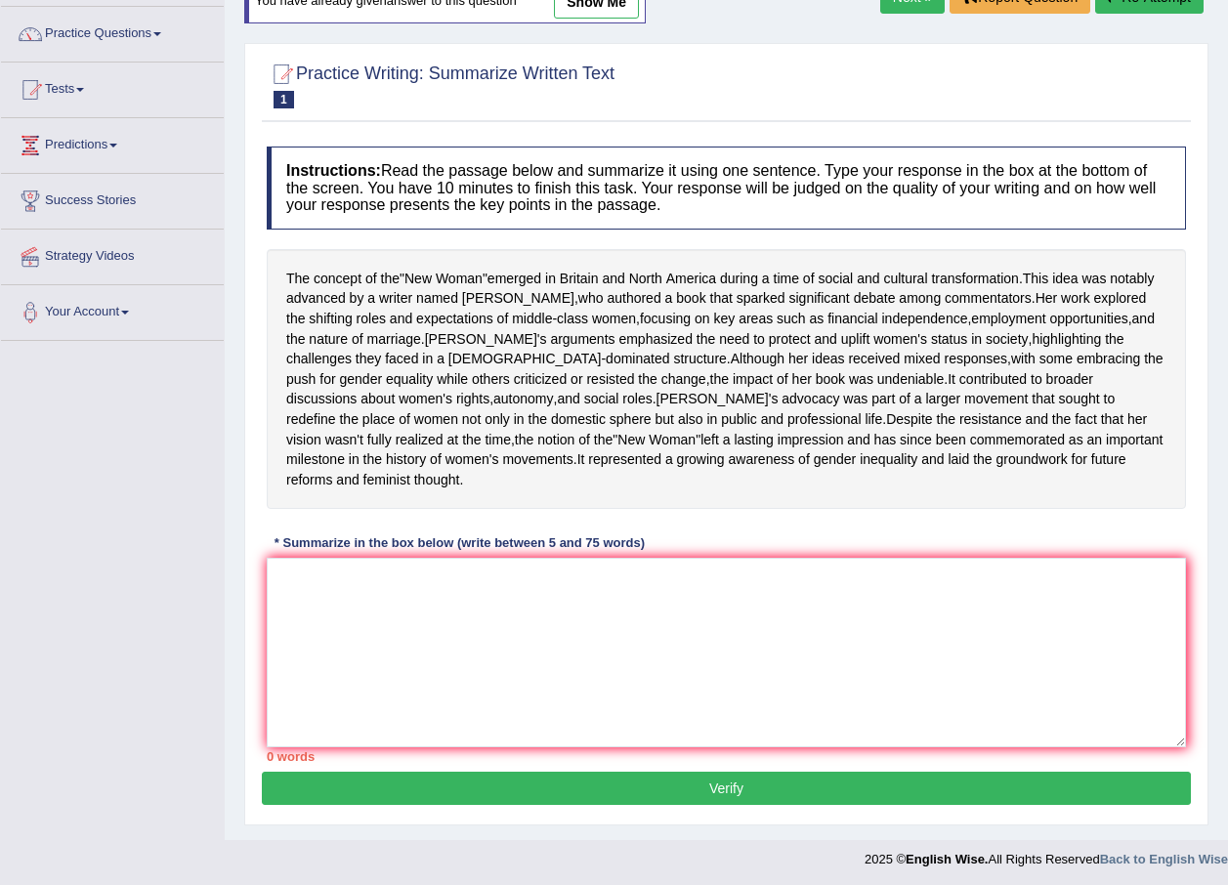
scroll to position [190, 0]
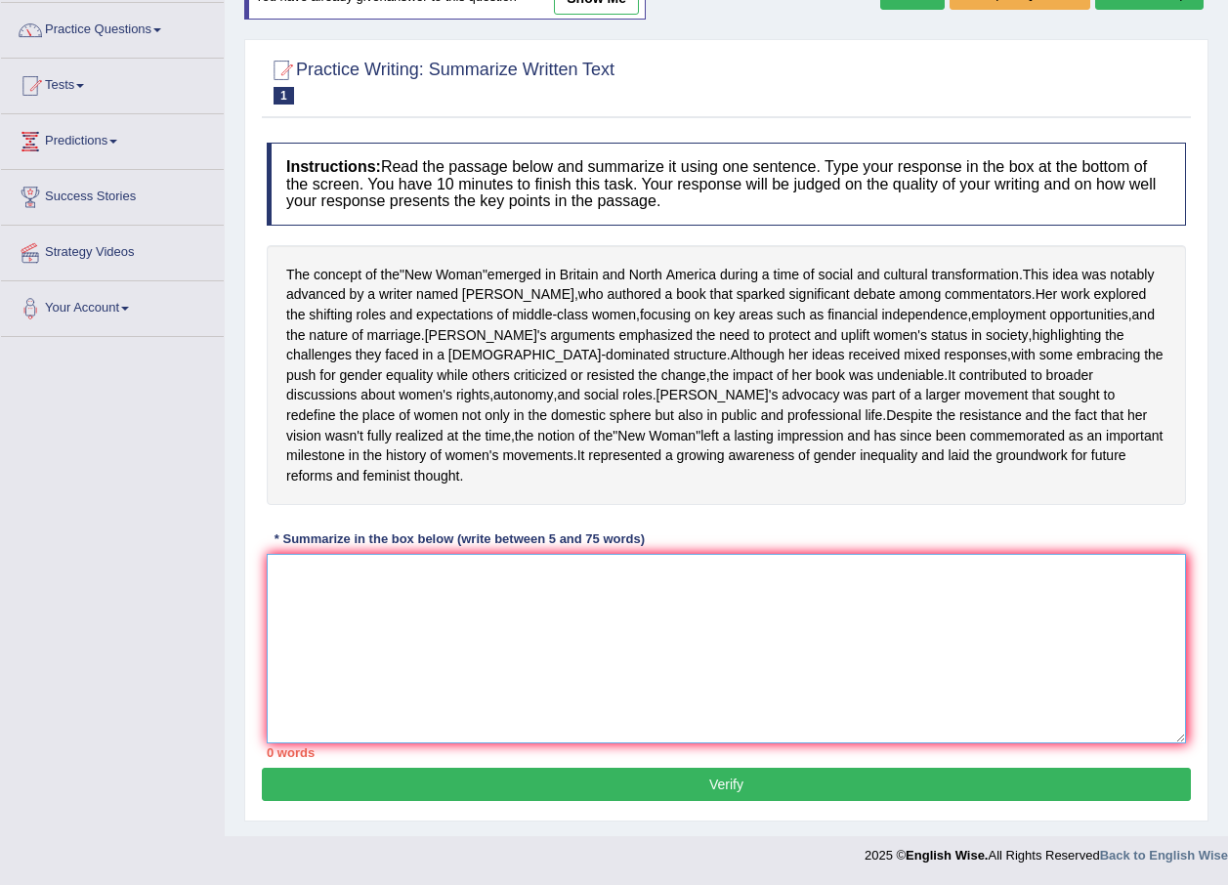
click at [359, 587] on textarea at bounding box center [726, 649] width 919 height 190
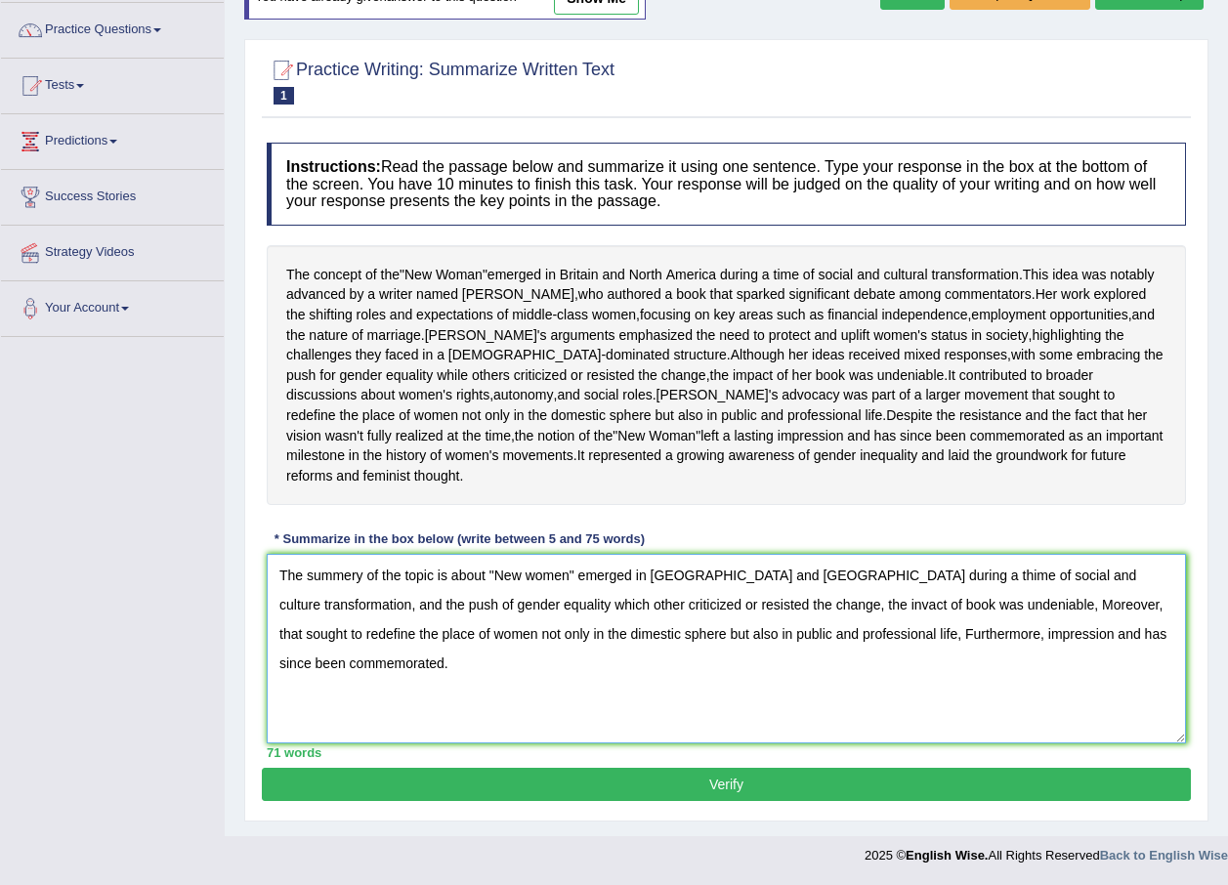
type textarea "The summery of the topic is about "New women" emerged in [GEOGRAPHIC_DATA] and …"
click at [721, 787] on button "Verify" at bounding box center [726, 784] width 929 height 33
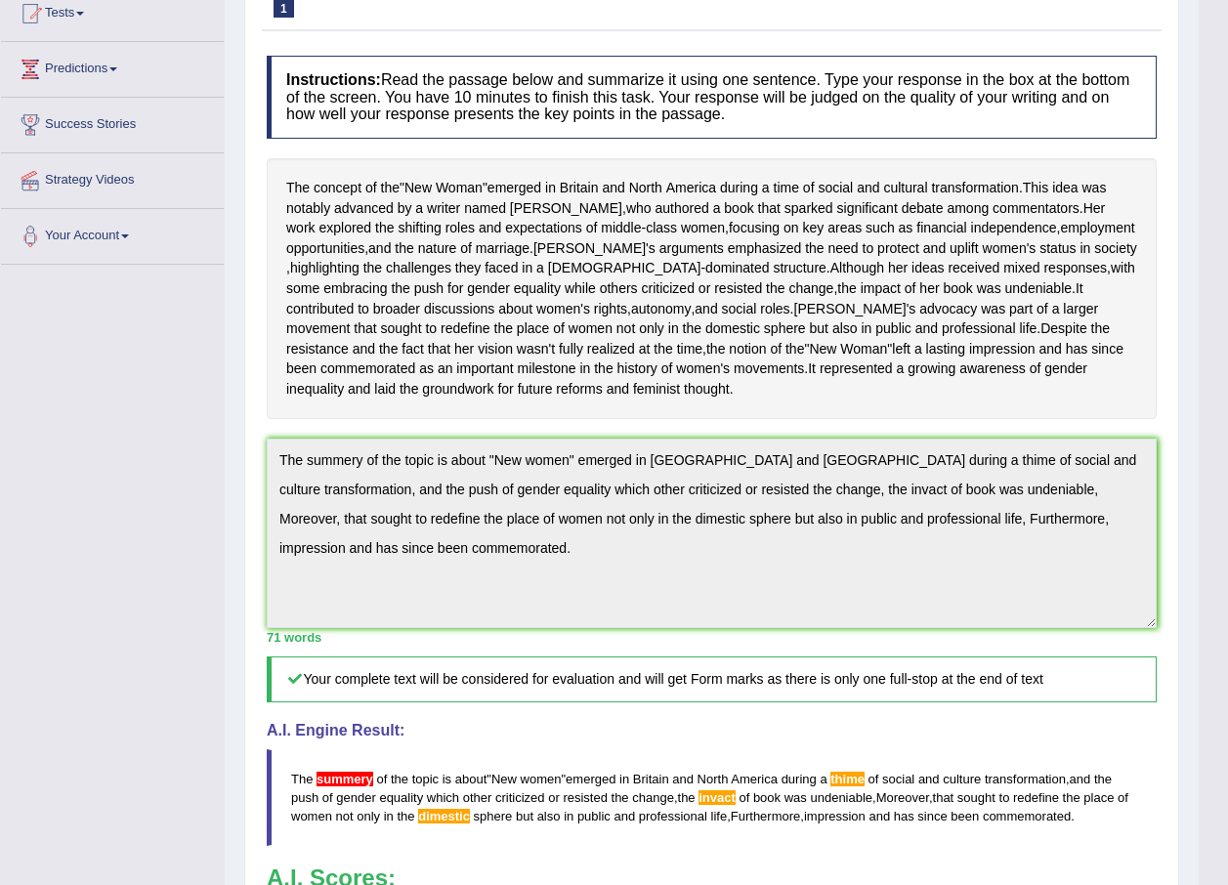
scroll to position [320, 0]
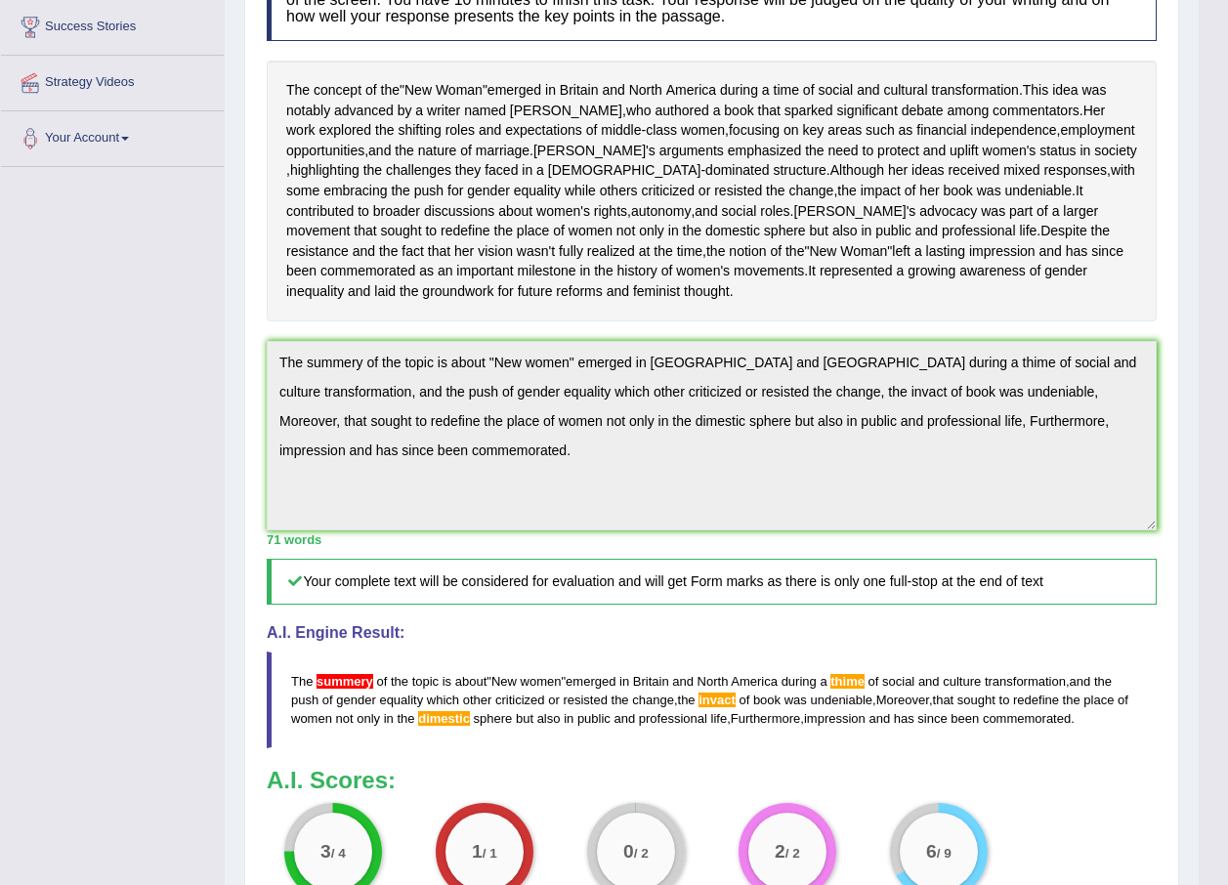
drag, startPoint x: 290, startPoint y: 739, endPoint x: 779, endPoint y: 820, distance: 495.2
click at [779, 820] on div "Instructions: Read the passage below and summarize it using one sentence. Type …" at bounding box center [712, 441] width 900 height 987
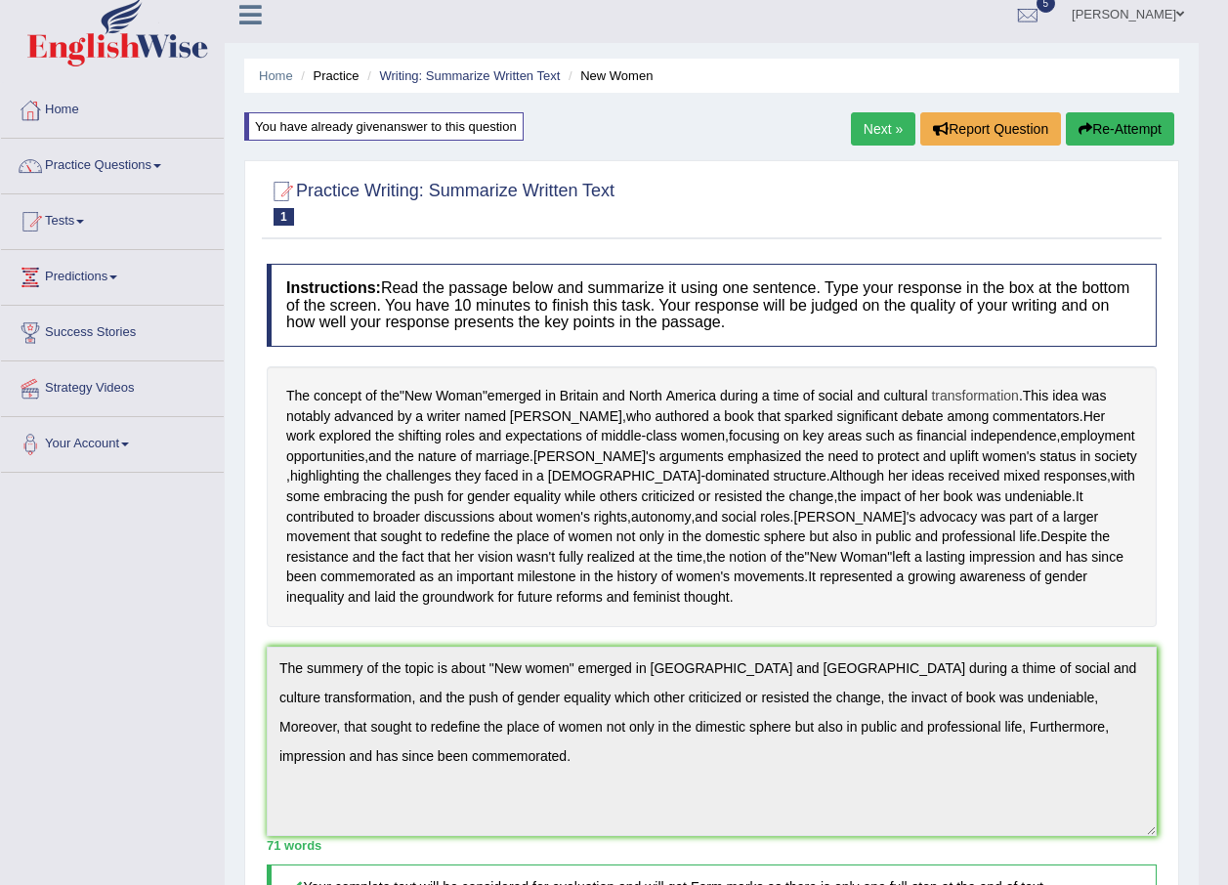
scroll to position [0, 0]
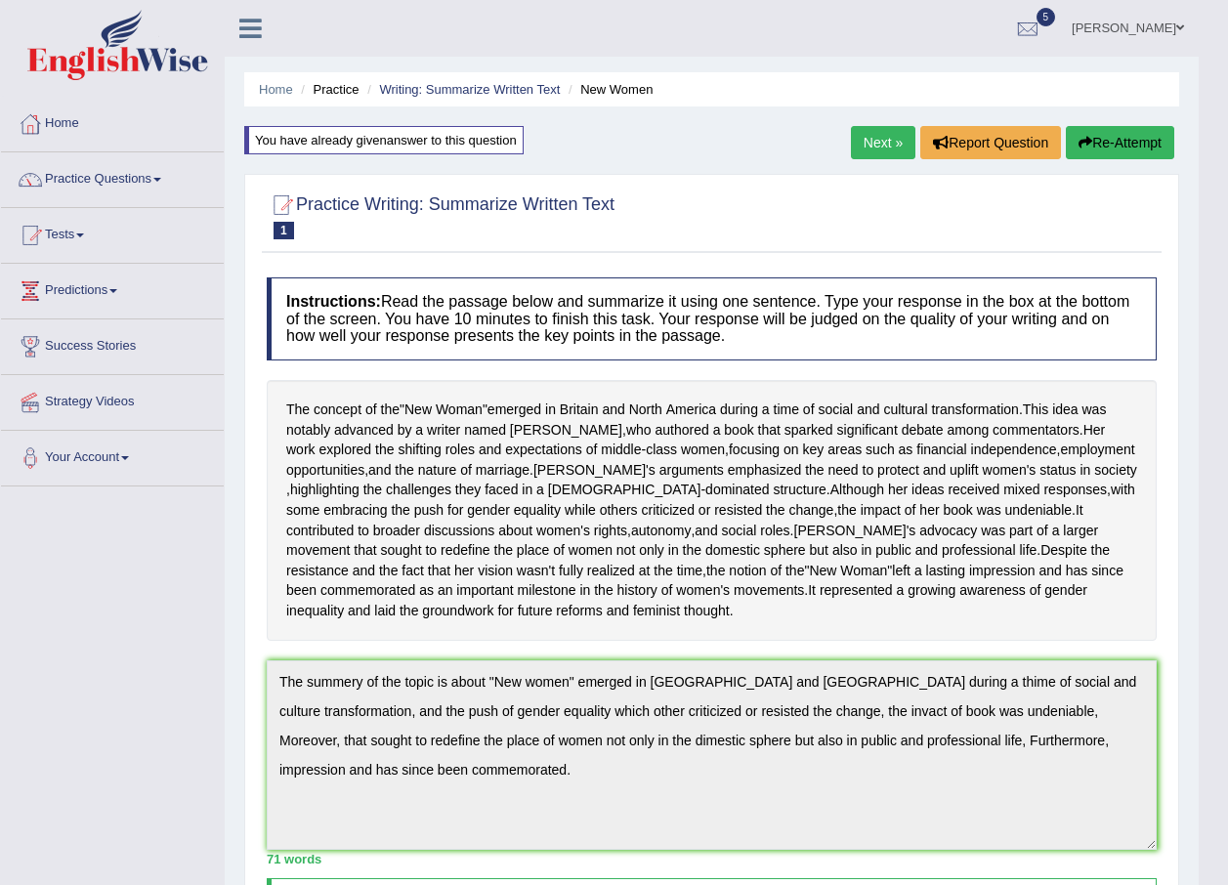
click at [1145, 144] on button "Re-Attempt" at bounding box center [1120, 142] width 108 height 33
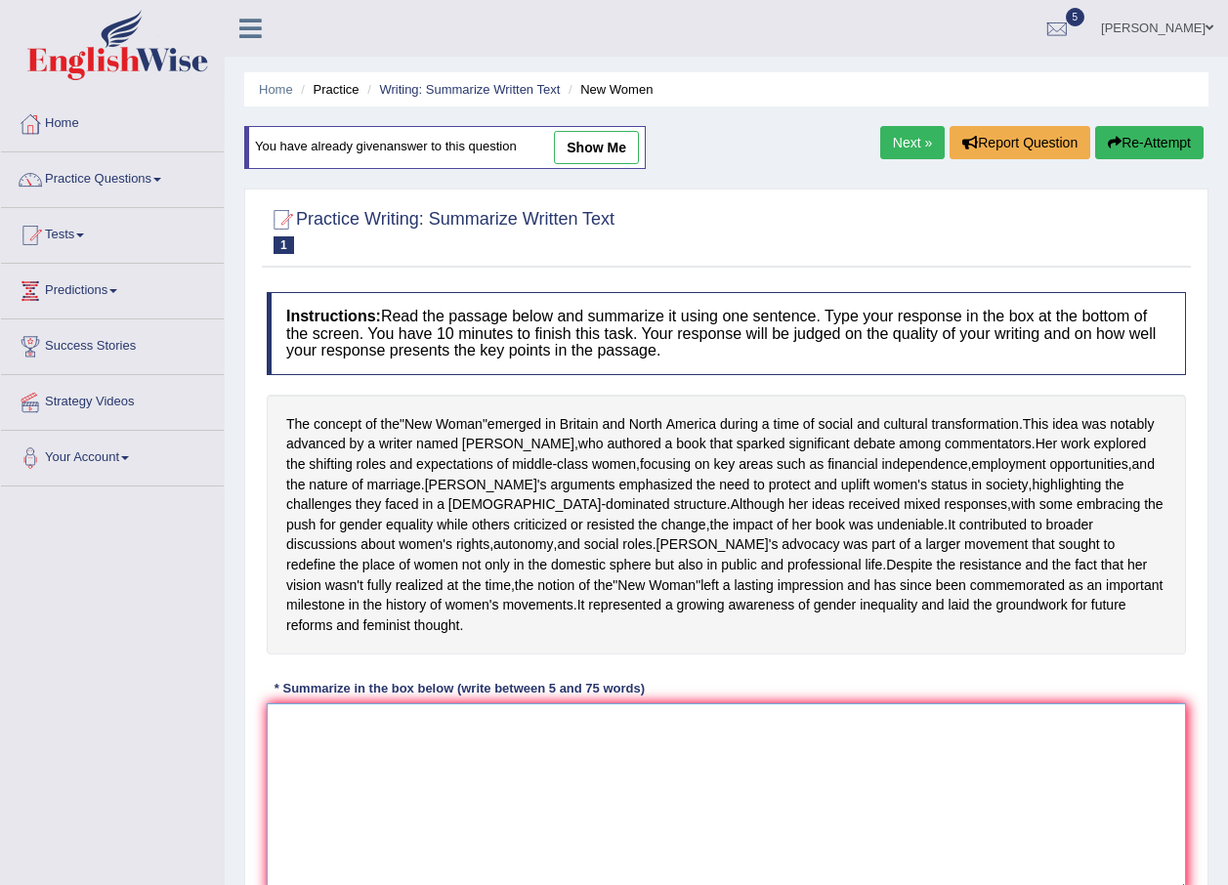
paste textarea "The summery of the topic is about "New women" emerged in [GEOGRAPHIC_DATA] and …"
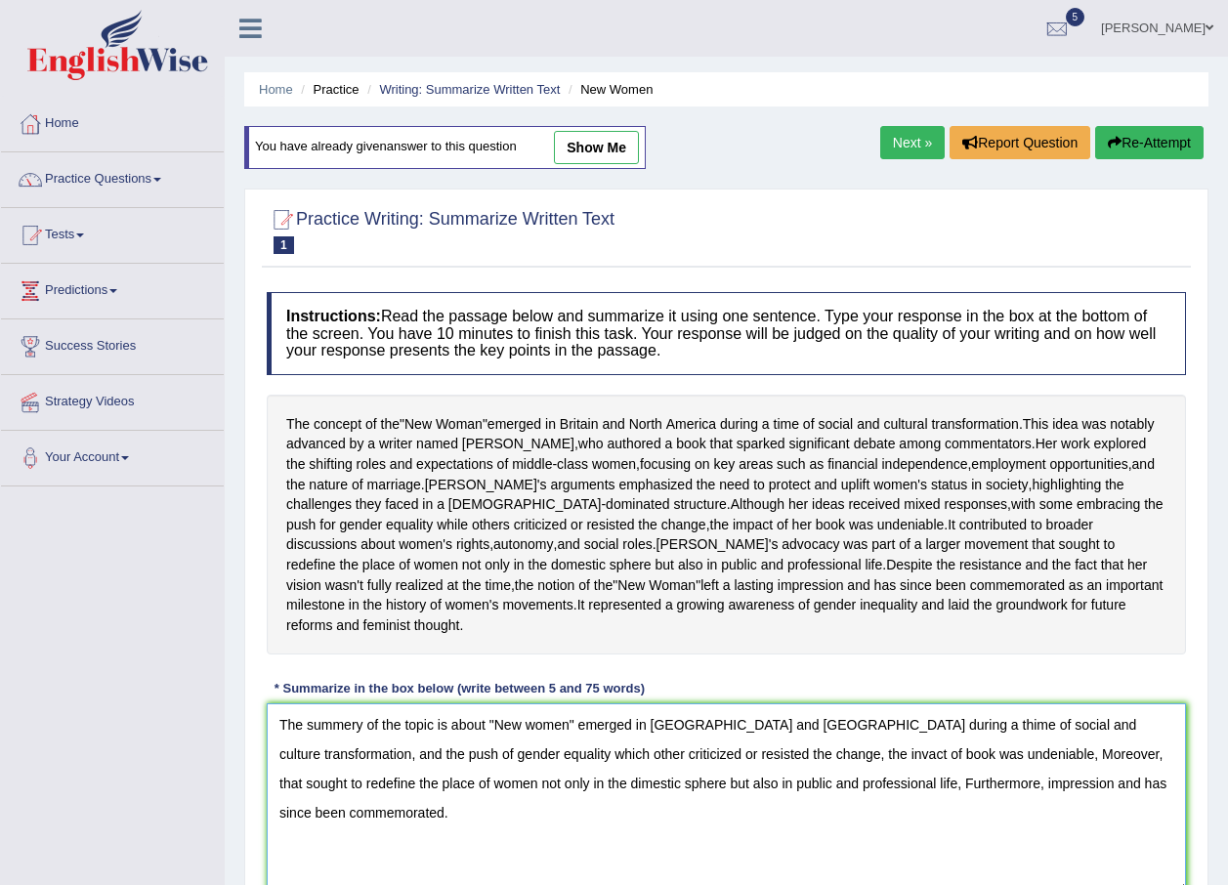
click at [376, 766] on textarea "The summery of the topic is about "New women" emerged in Britain and North Amer…" at bounding box center [726, 799] width 919 height 190
click at [386, 762] on textarea "The summery of the topic is about "New women" emerged in Britain and North Amer…" at bounding box center [726, 799] width 919 height 190
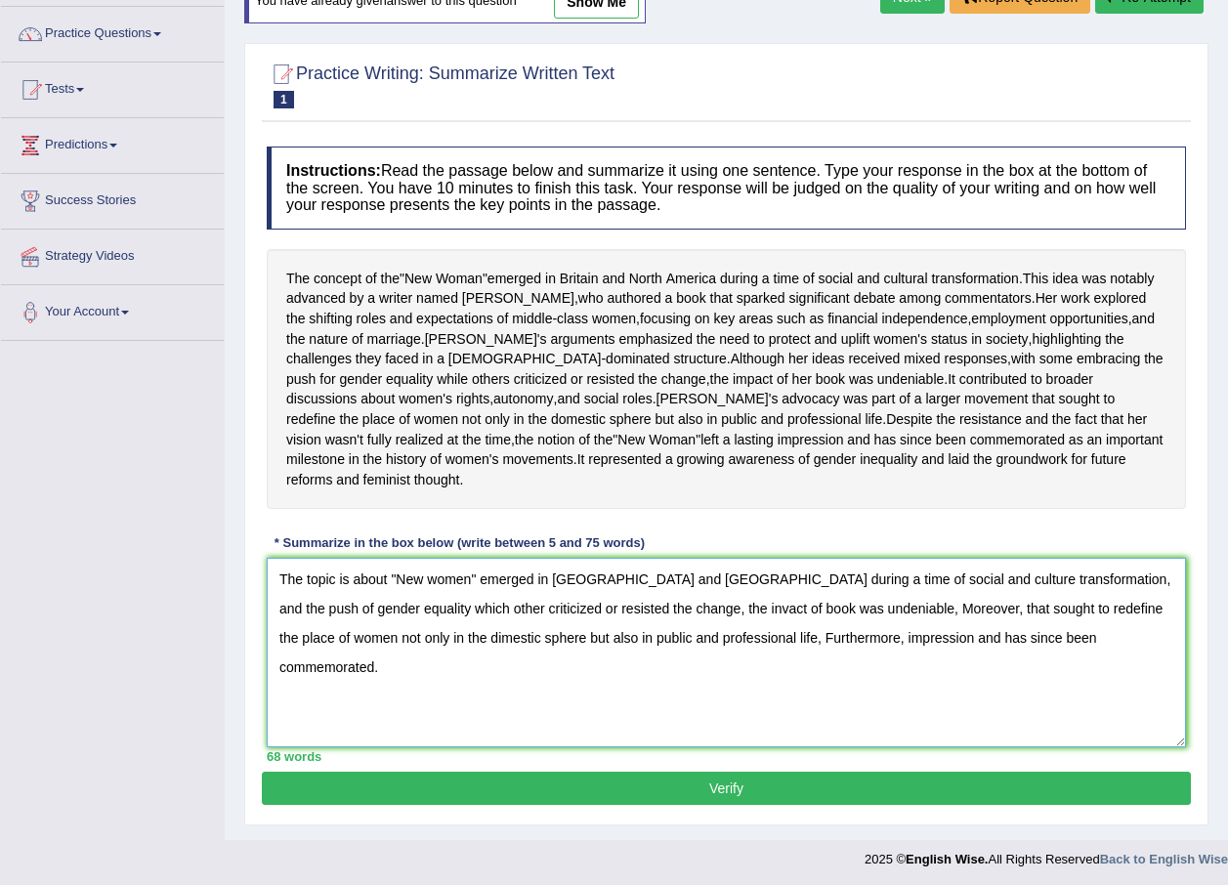
scroll to position [190, 0]
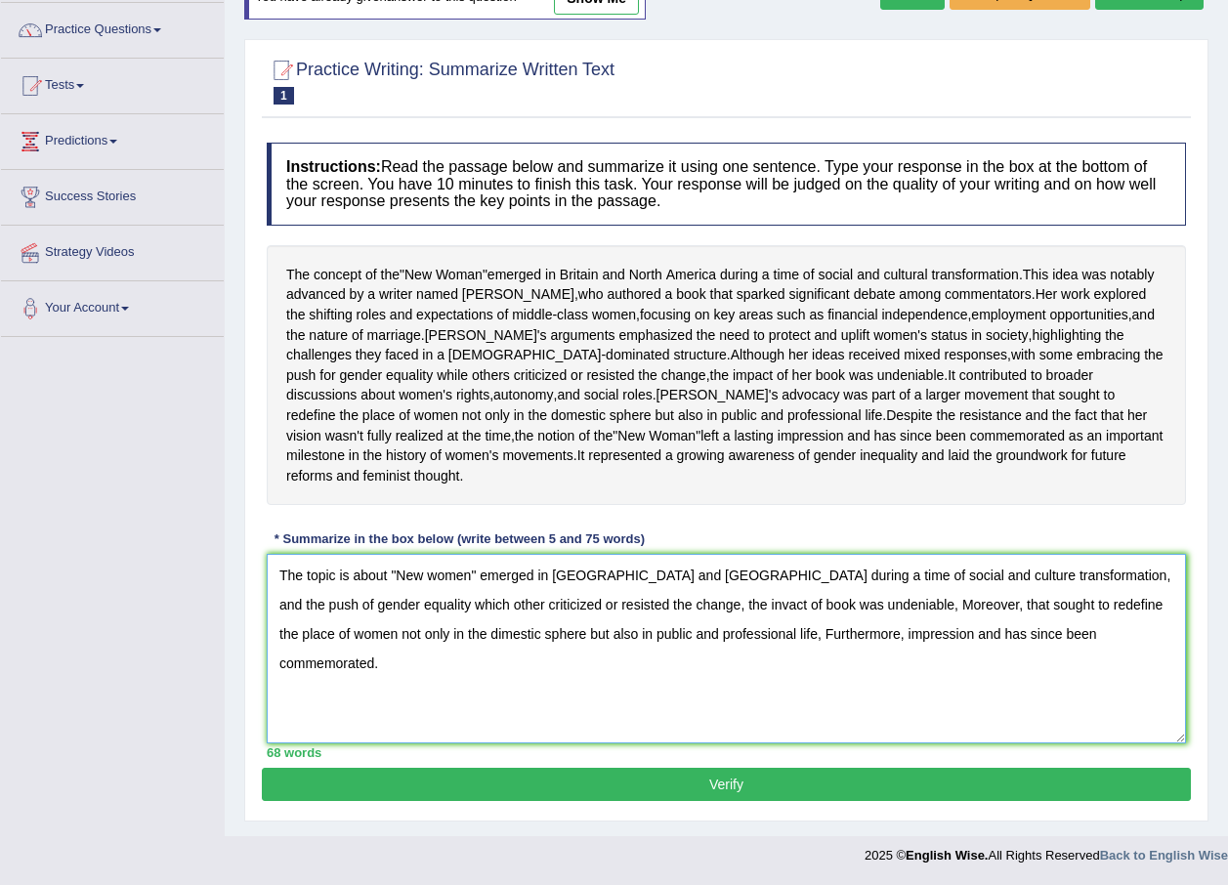
type textarea "The topic is about "New women" emerged in Britain and North America during a ti…"
click at [824, 792] on button "Verify" at bounding box center [726, 784] width 929 height 33
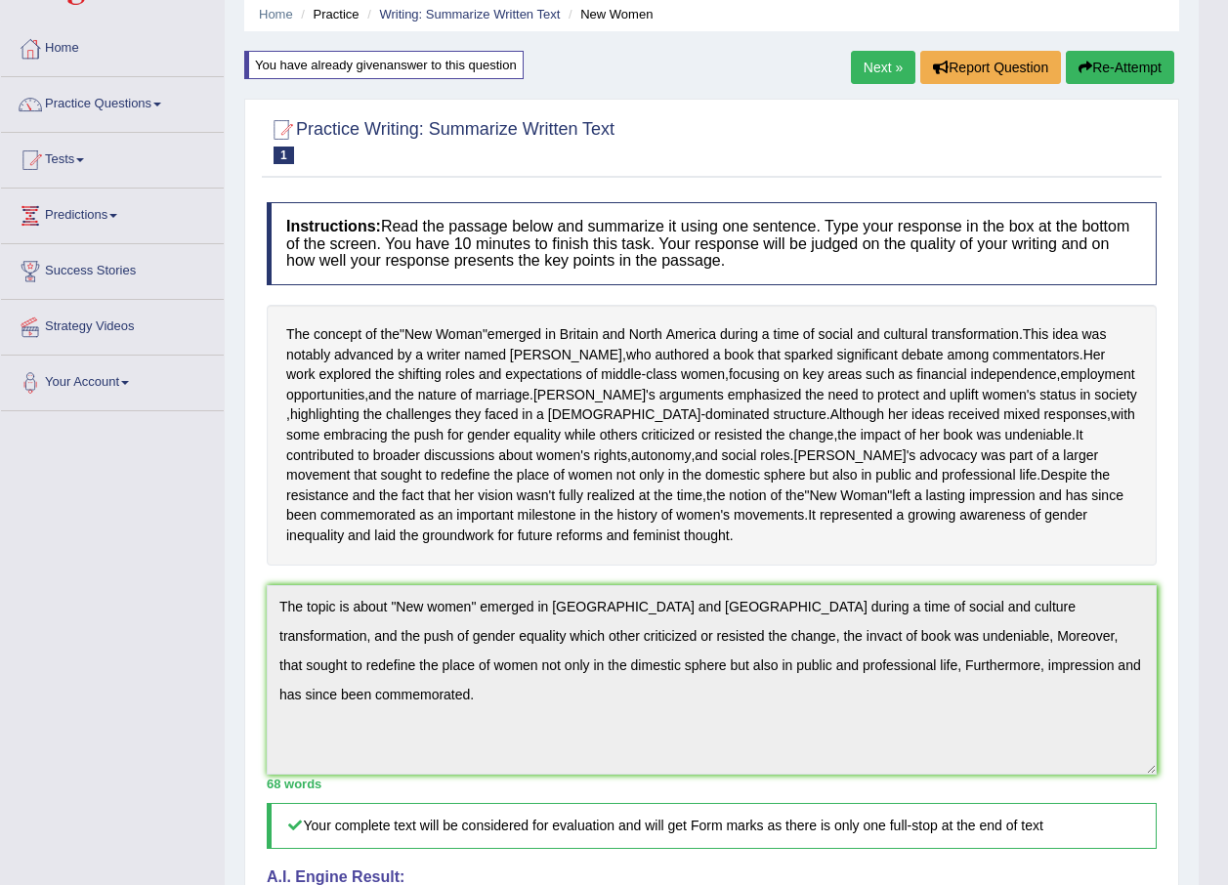
scroll to position [66, 0]
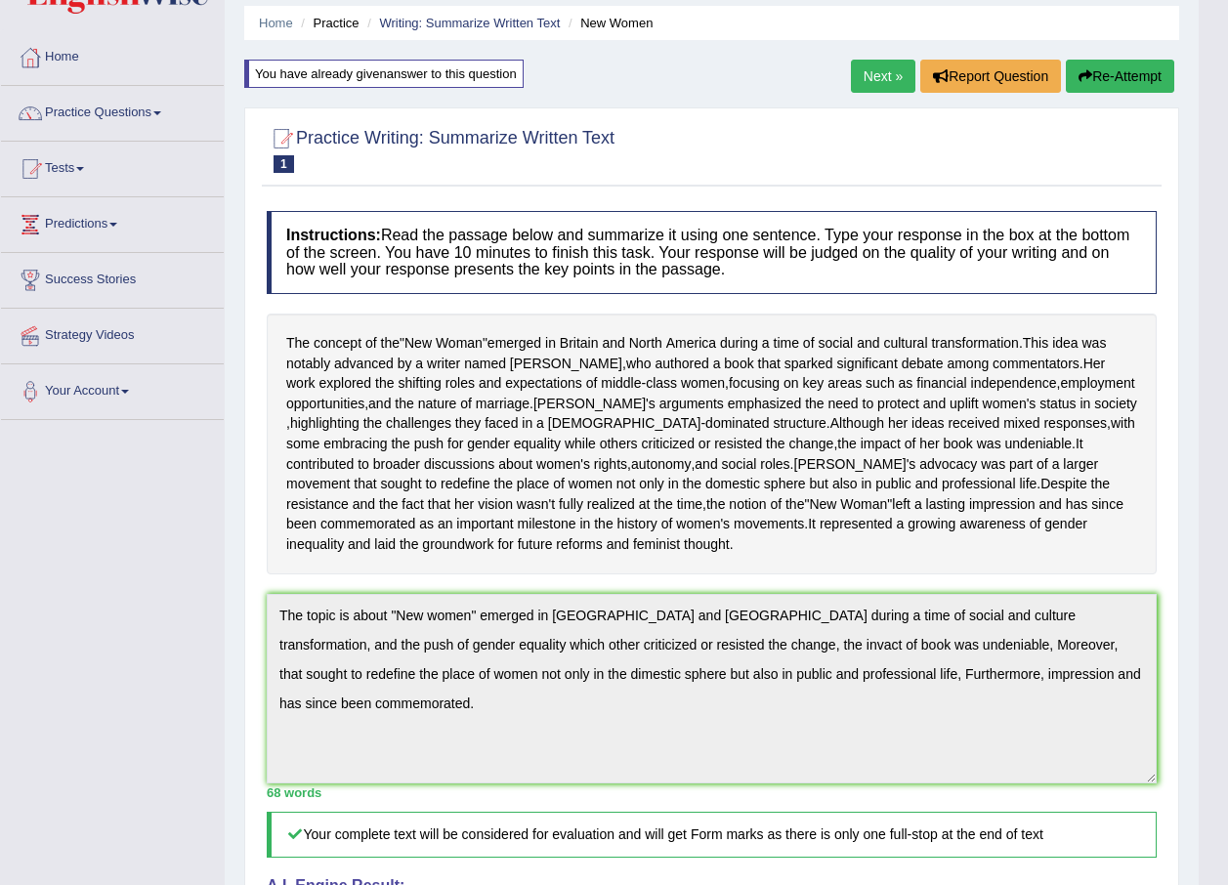
drag, startPoint x: 290, startPoint y: 341, endPoint x: 745, endPoint y: 546, distance: 498.5
click at [745, 546] on div "The concept of the " New Woman " emerged in Britain and North America during a …" at bounding box center [712, 444] width 890 height 261
drag, startPoint x: 280, startPoint y: 341, endPoint x: 646, endPoint y: 539, distance: 415.8
click at [646, 539] on div "The concept of the " New Woman " emerged in Britain and North America during a …" at bounding box center [712, 444] width 890 height 261
click at [1182, 751] on div "Home Practice Writing: Summarize Written Text New Women You have already given …" at bounding box center [712, 628] width 974 height 1389
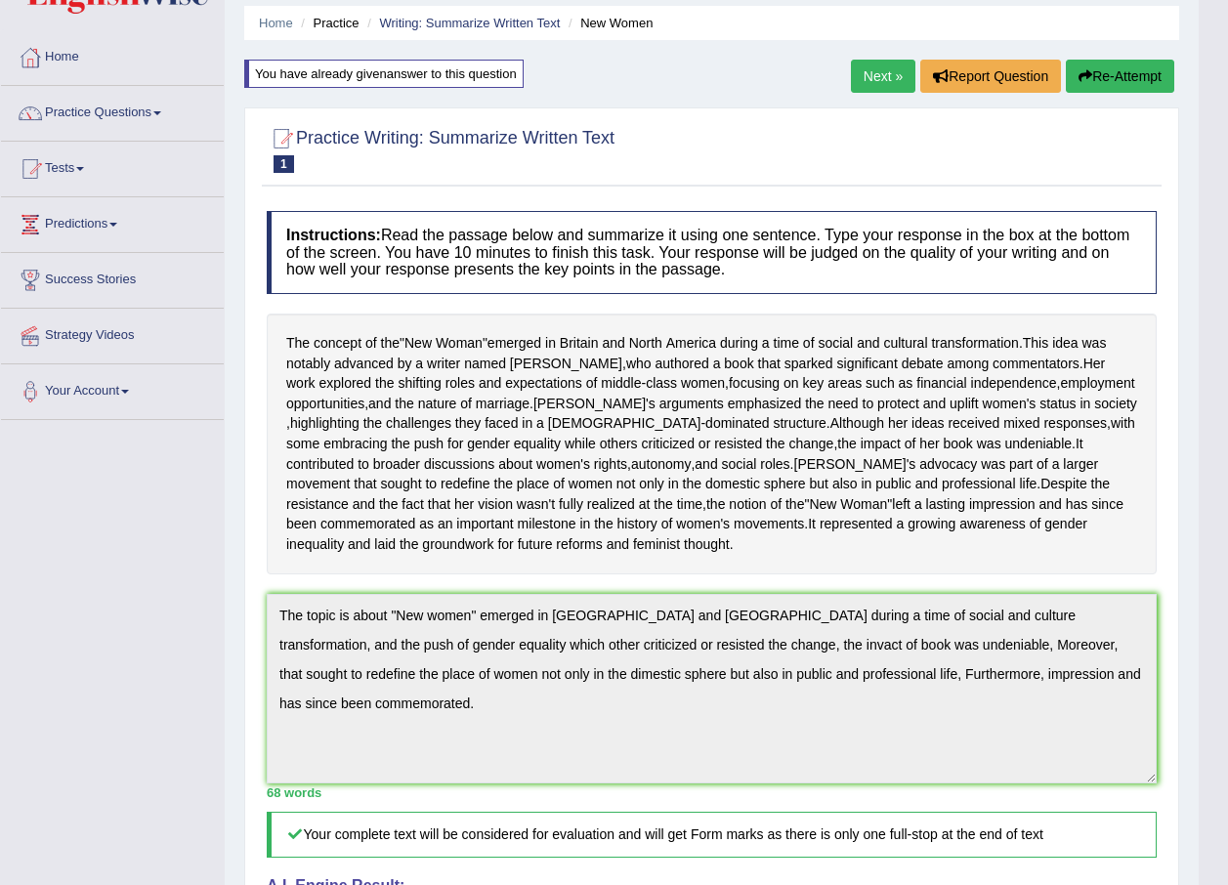
click at [1132, 85] on button "Re-Attempt" at bounding box center [1120, 76] width 108 height 33
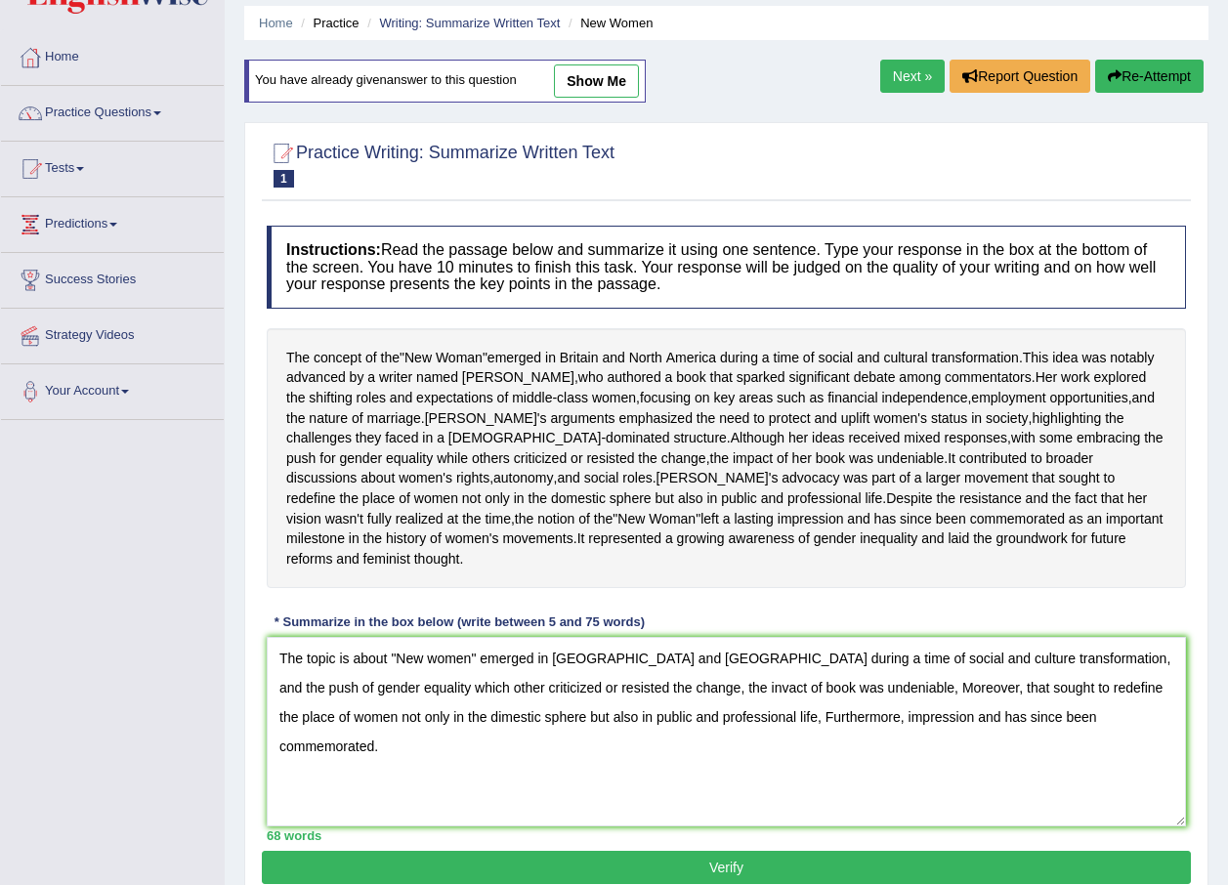
click at [384, 697] on textarea "The topic is about "New women" emerged in [GEOGRAPHIC_DATA] and [GEOGRAPHIC_DAT…" at bounding box center [726, 732] width 919 height 190
click at [370, 762] on textarea "The conceptof the "New women" emerged in [GEOGRAPHIC_DATA] and [GEOGRAPHIC_DATA…" at bounding box center [726, 732] width 919 height 190
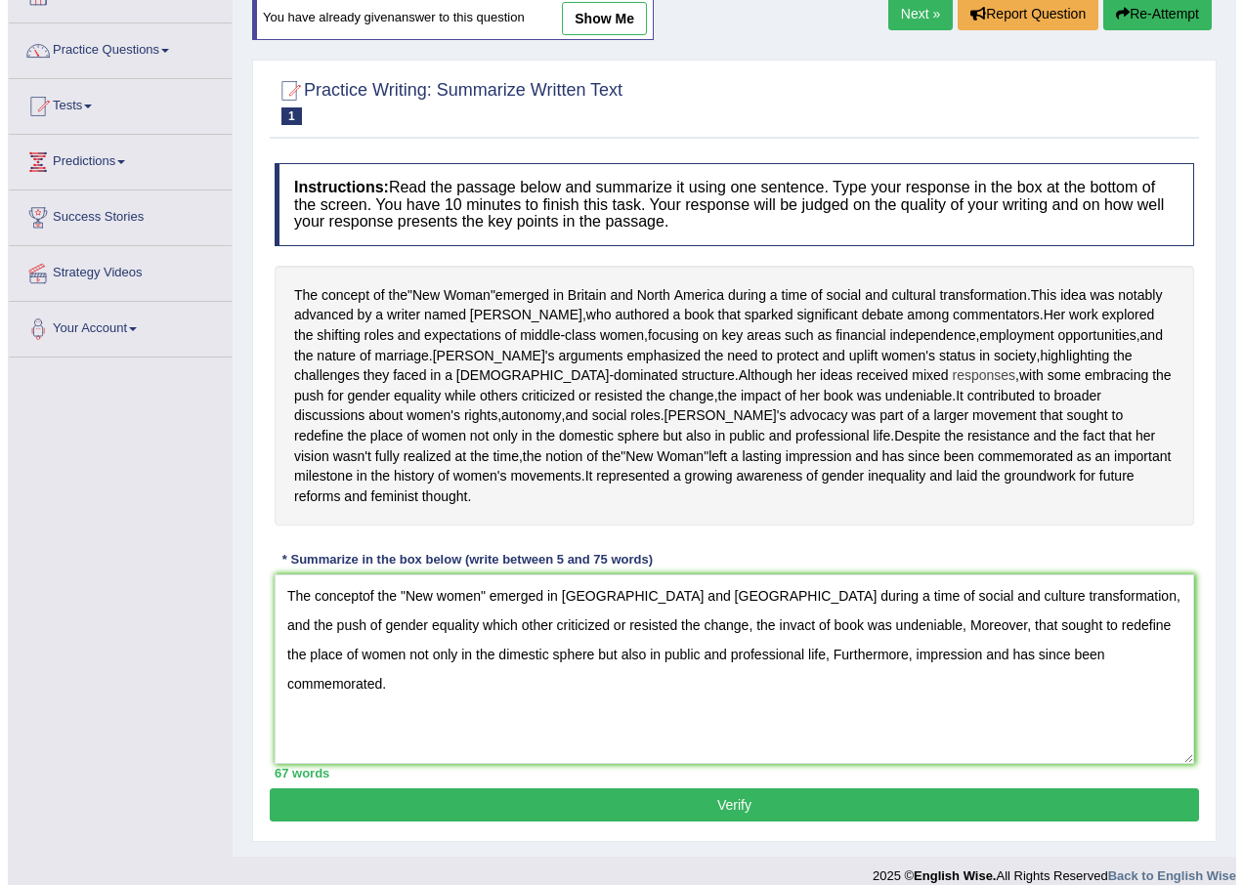
scroll to position [164, 0]
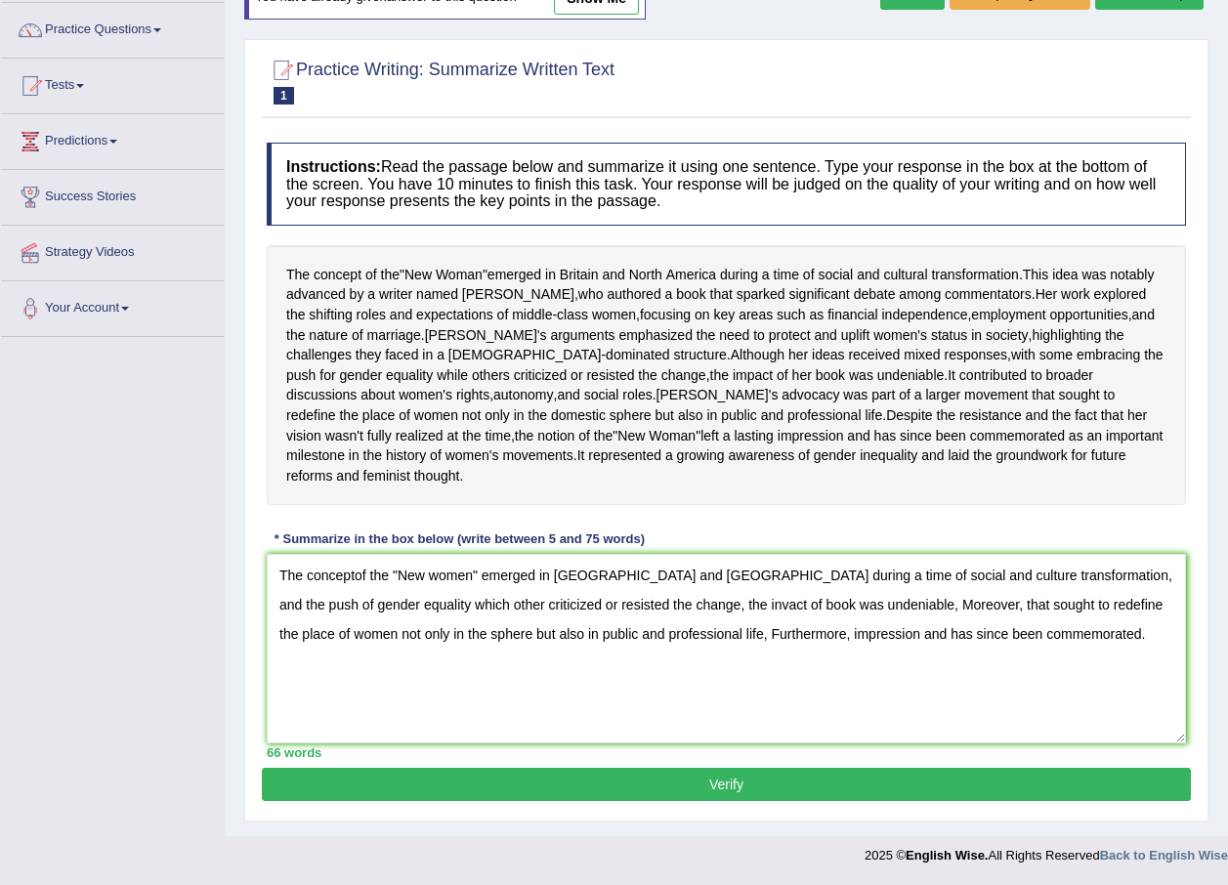
type textarea "The conceptof the "New women" emerged in [GEOGRAPHIC_DATA] and [GEOGRAPHIC_DATA…"
click at [736, 799] on button "Verify" at bounding box center [726, 784] width 929 height 33
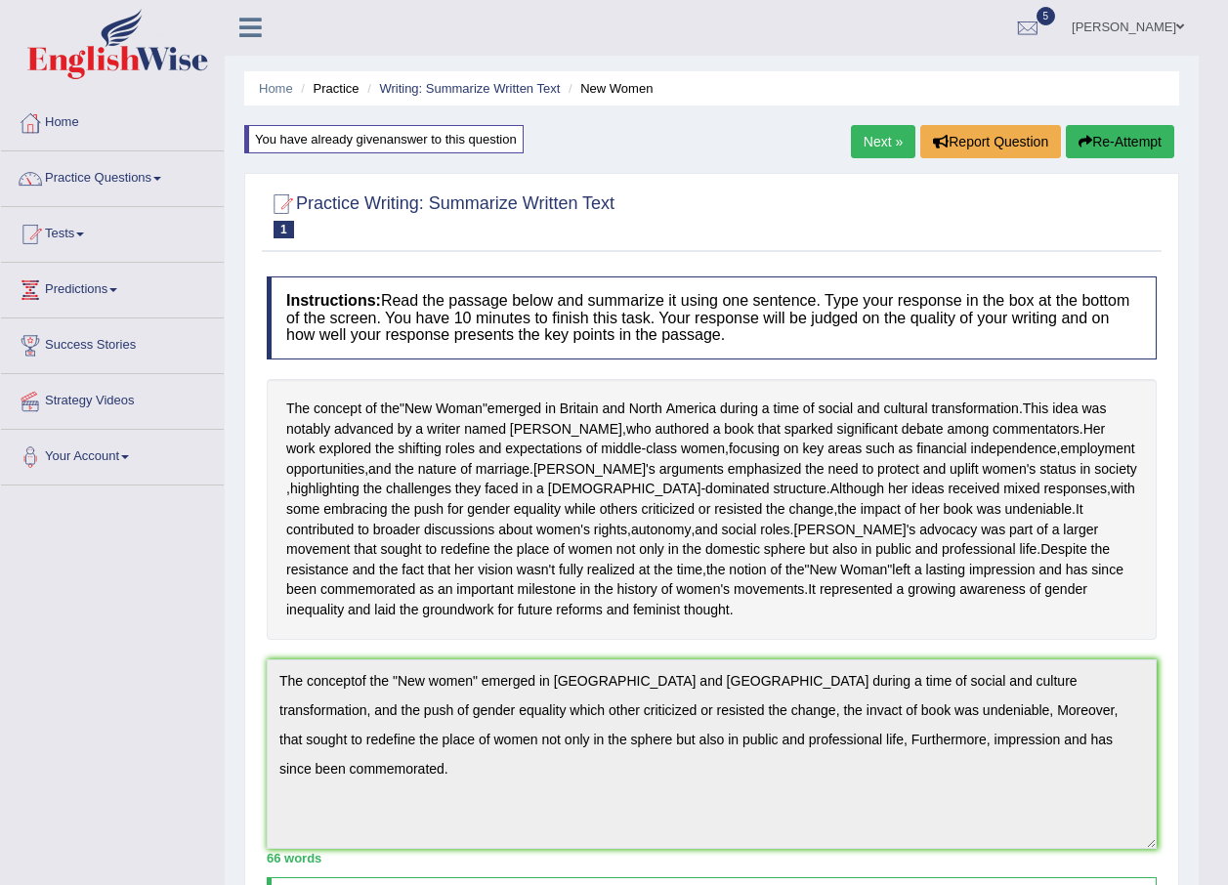
scroll to position [0, 0]
click at [1104, 133] on button "Re-Attempt" at bounding box center [1120, 142] width 108 height 33
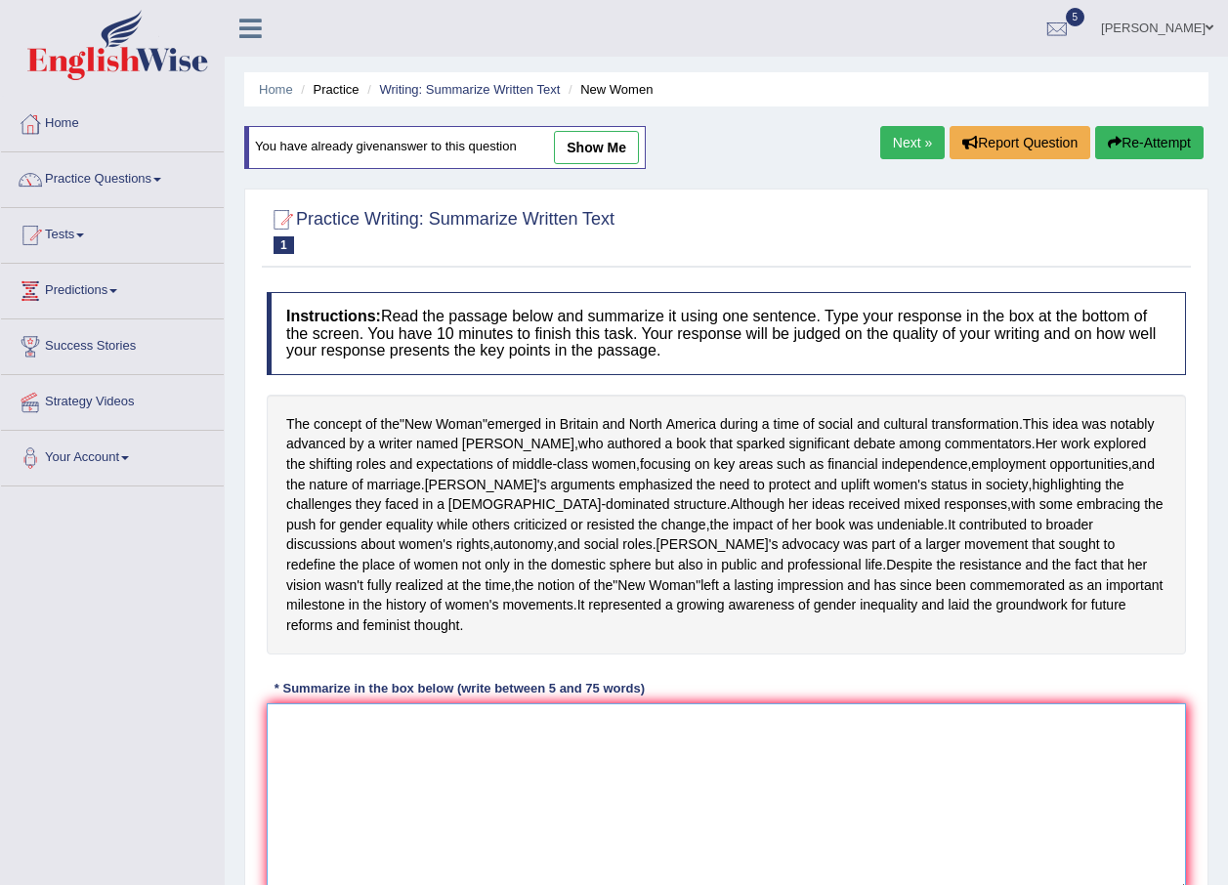
paste textarea "The conceptof the "New women" emerged in [GEOGRAPHIC_DATA] and [GEOGRAPHIC_DATA…"
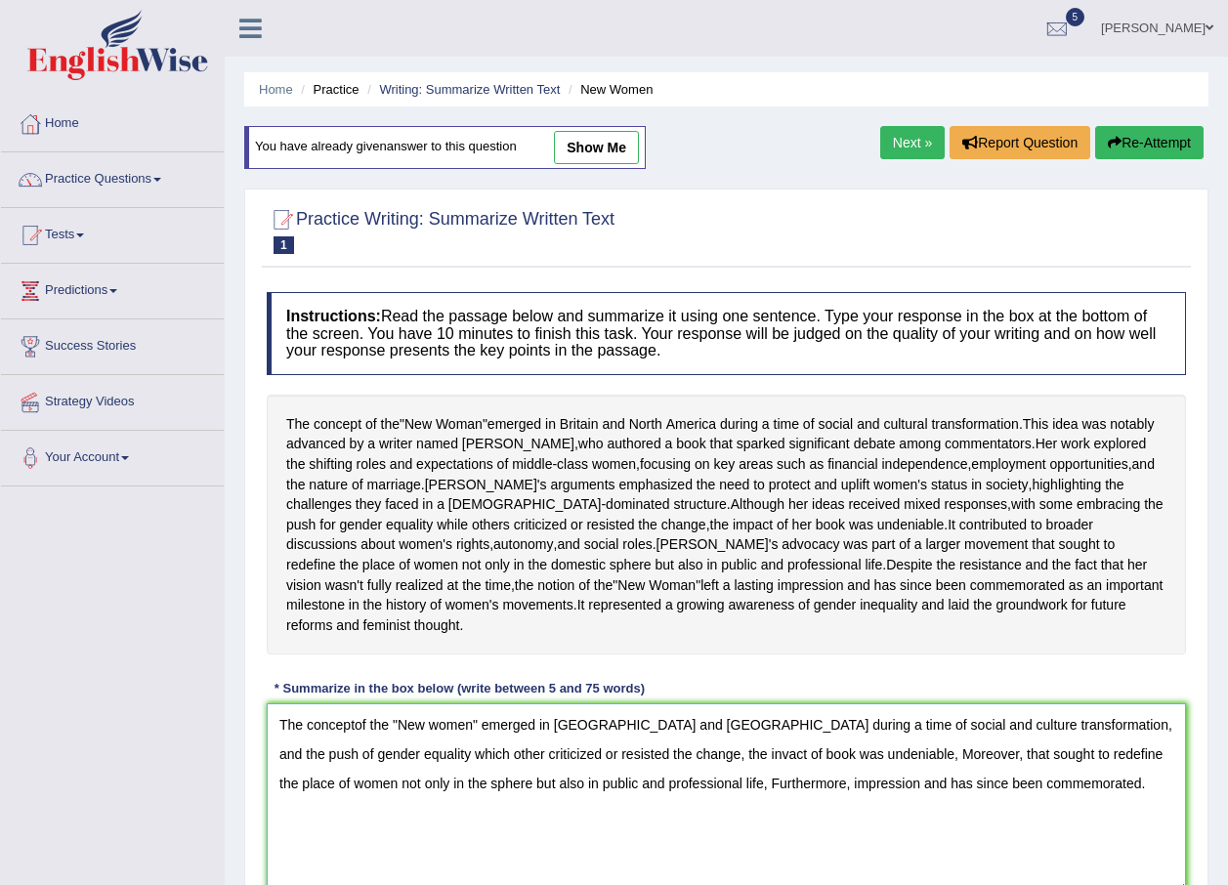
click at [359, 765] on textarea "The conceptof the "New women" emerged in [GEOGRAPHIC_DATA] and [GEOGRAPHIC_DATA…" at bounding box center [726, 799] width 919 height 190
click at [663, 786] on textarea "The concept of the "New women" emerged in [GEOGRAPHIC_DATA] and [GEOGRAPHIC_DAT…" at bounding box center [726, 799] width 919 height 190
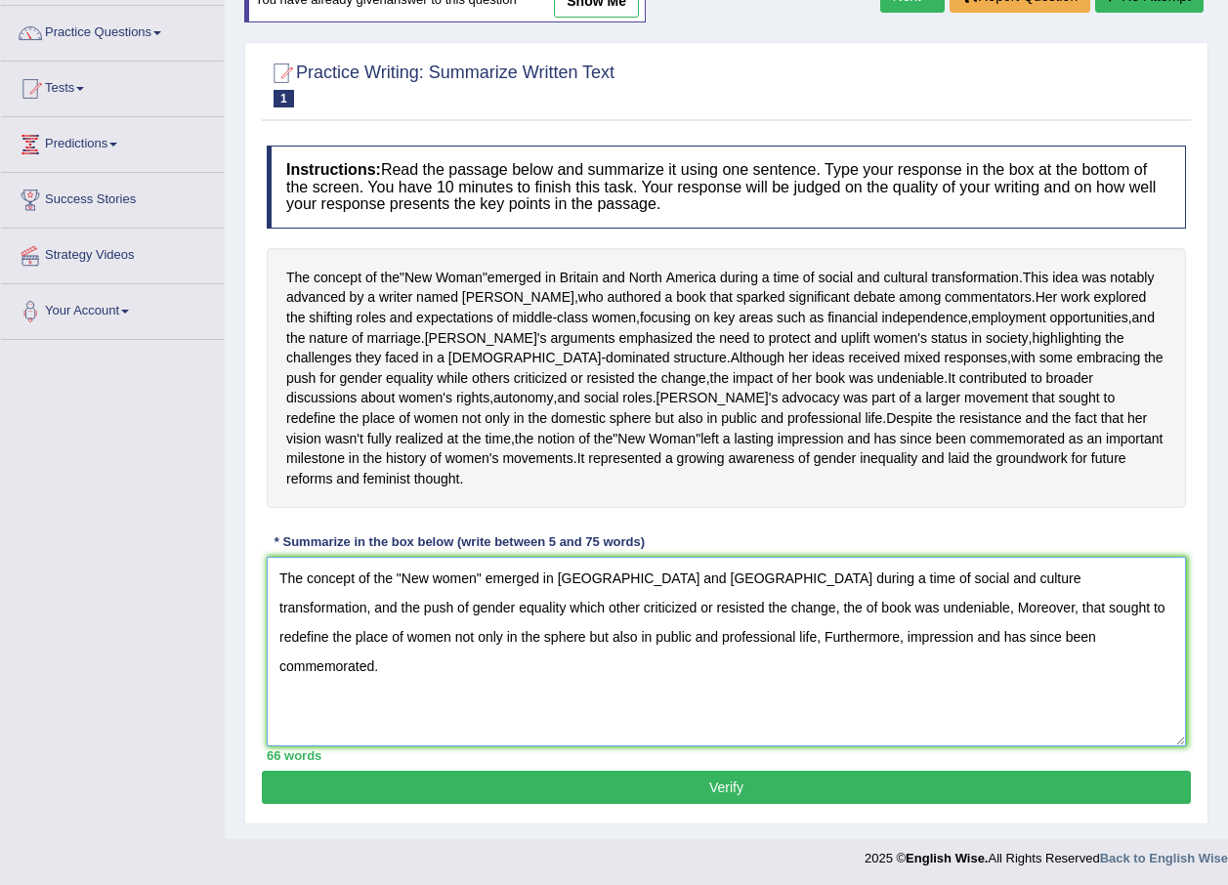
scroll to position [190, 0]
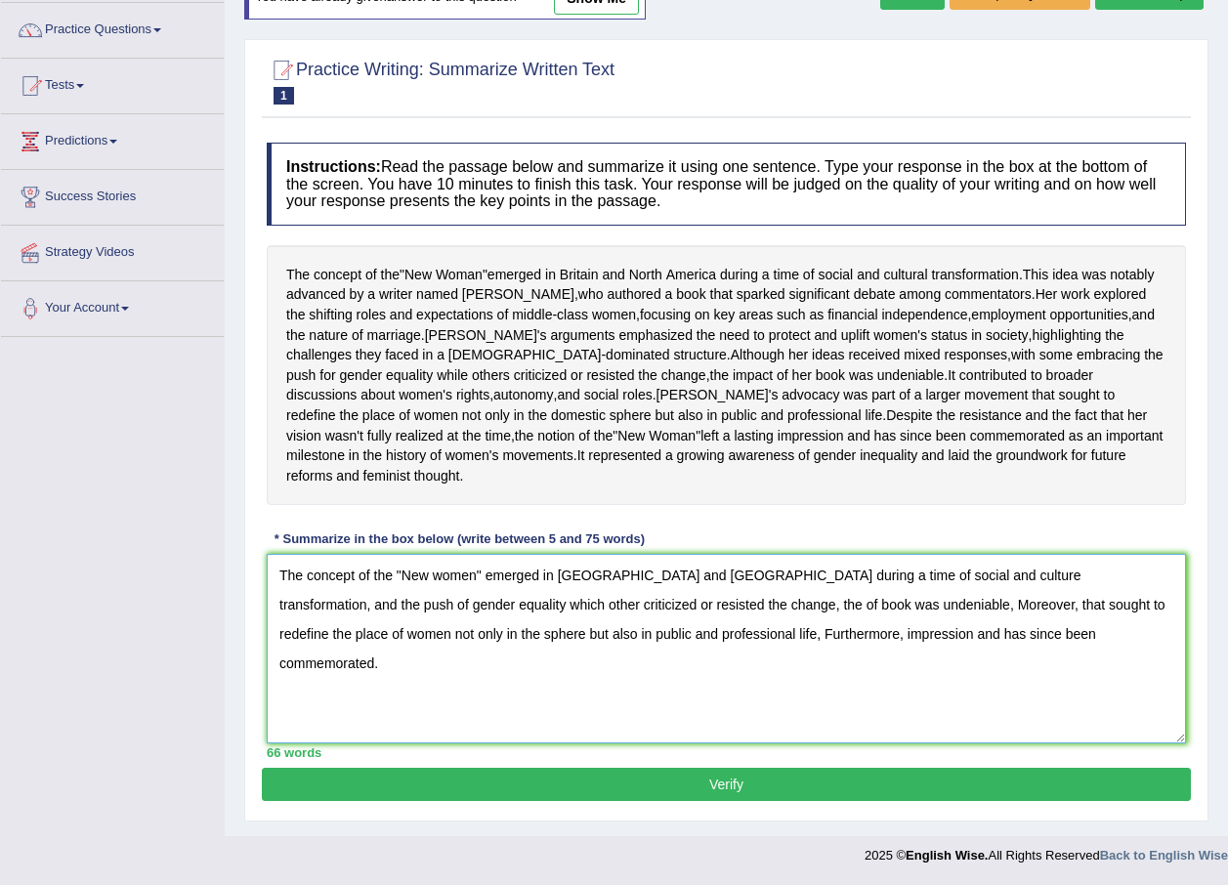
type textarea "The concept of the "New women" emerged in [GEOGRAPHIC_DATA] and [GEOGRAPHIC_DAT…"
click at [786, 779] on button "Verify" at bounding box center [726, 784] width 929 height 33
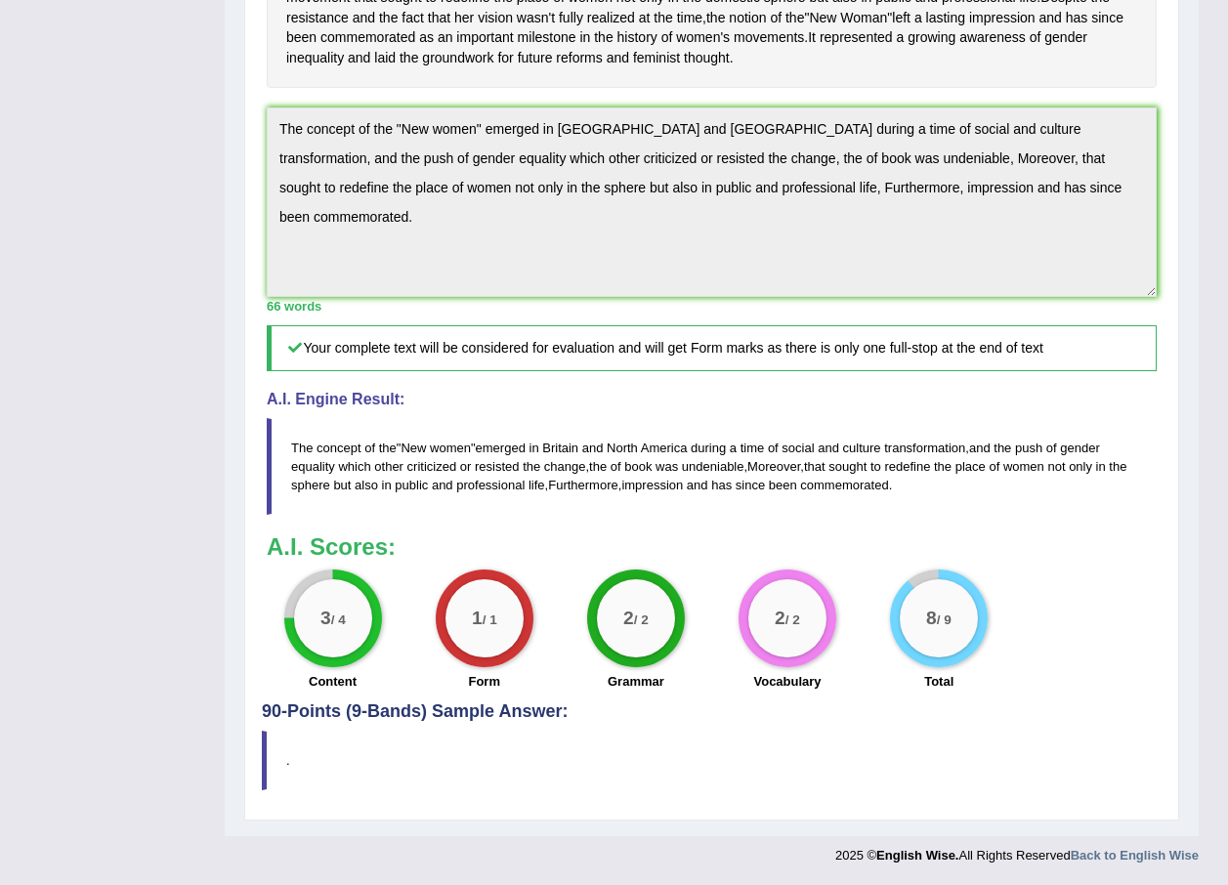
scroll to position [613, 0]
